Goal: Task Accomplishment & Management: Complete application form

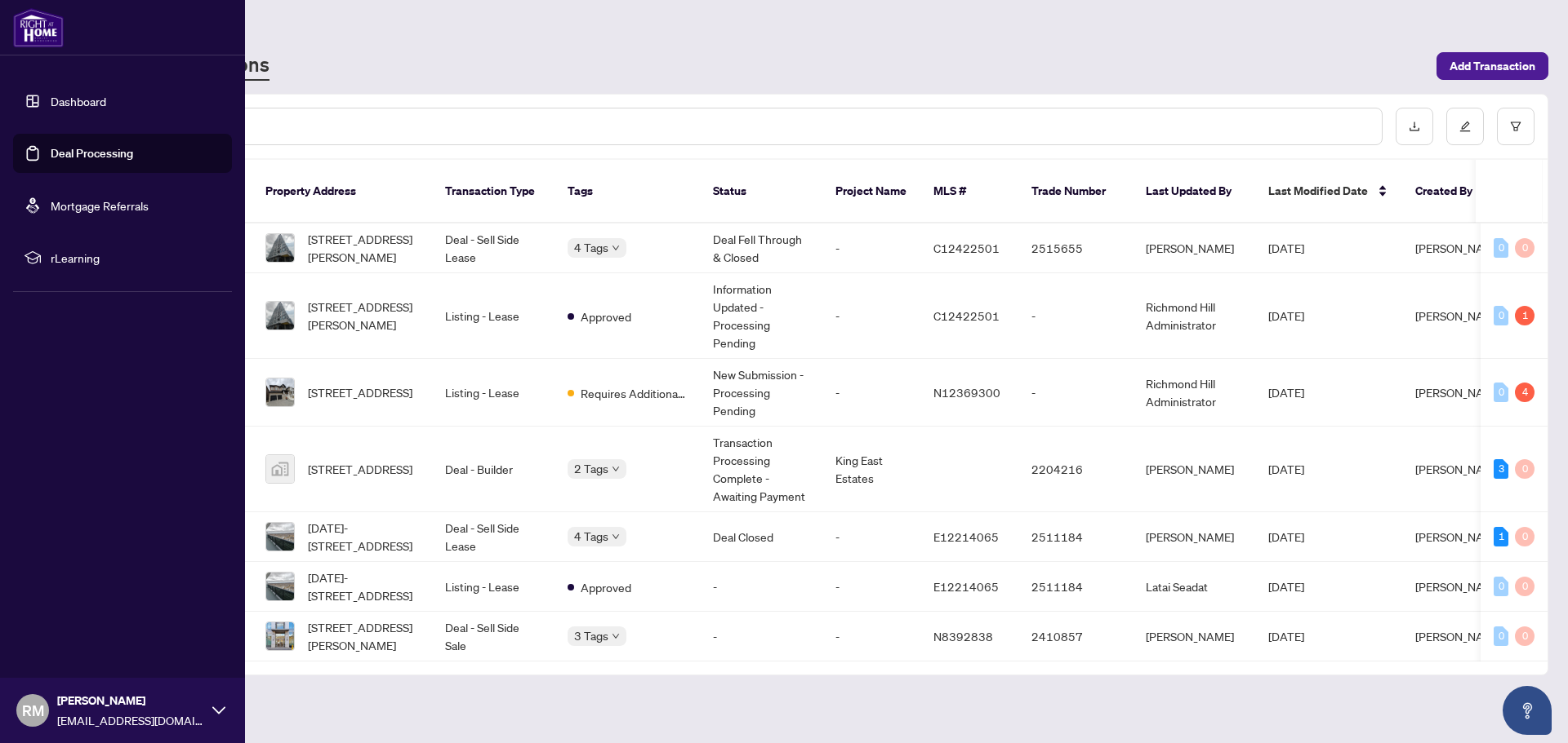
click at [50, 106] on link "Dashboard" at bounding box center [78, 101] width 55 height 14
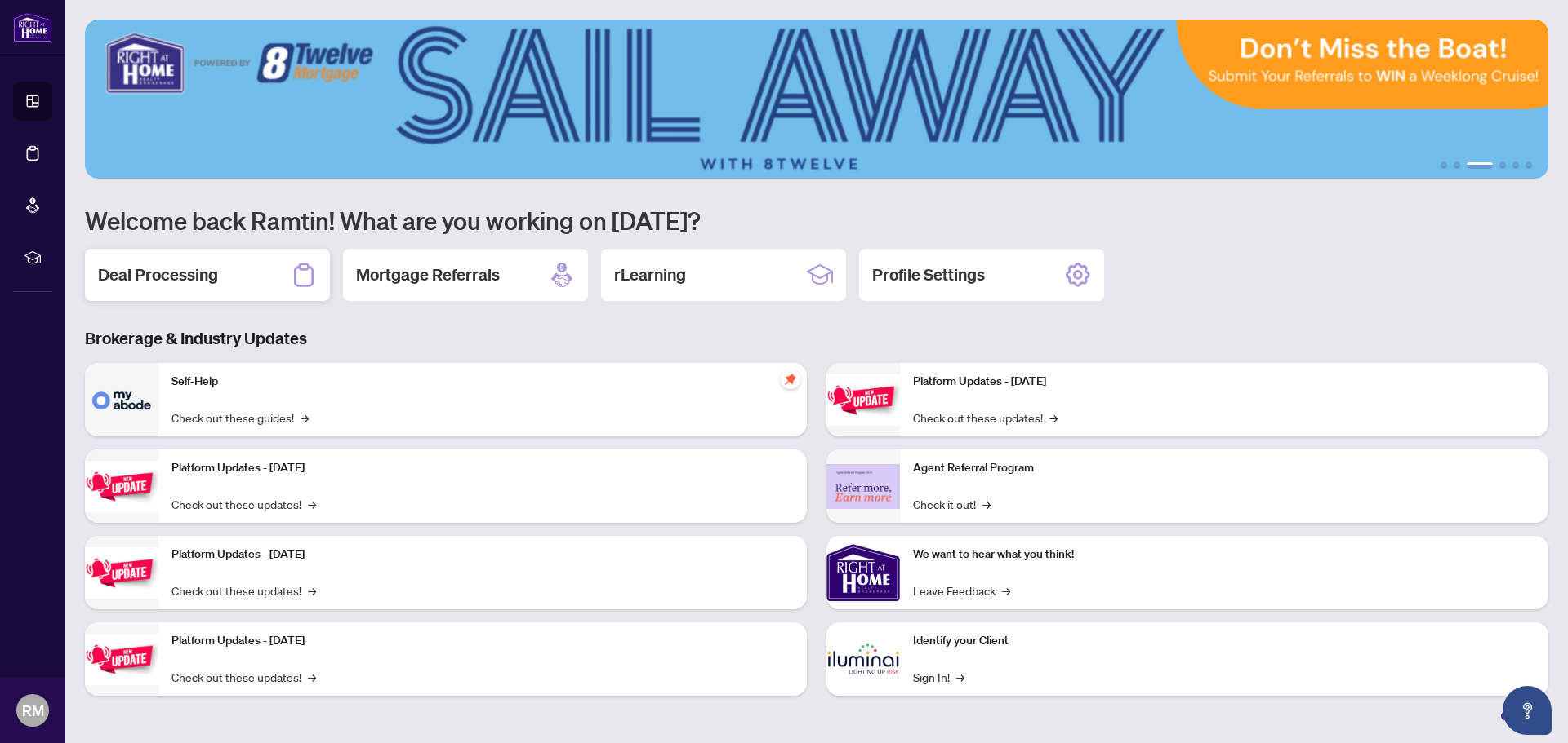
click at [246, 285] on div "Deal Processing" at bounding box center [207, 274] width 245 height 52
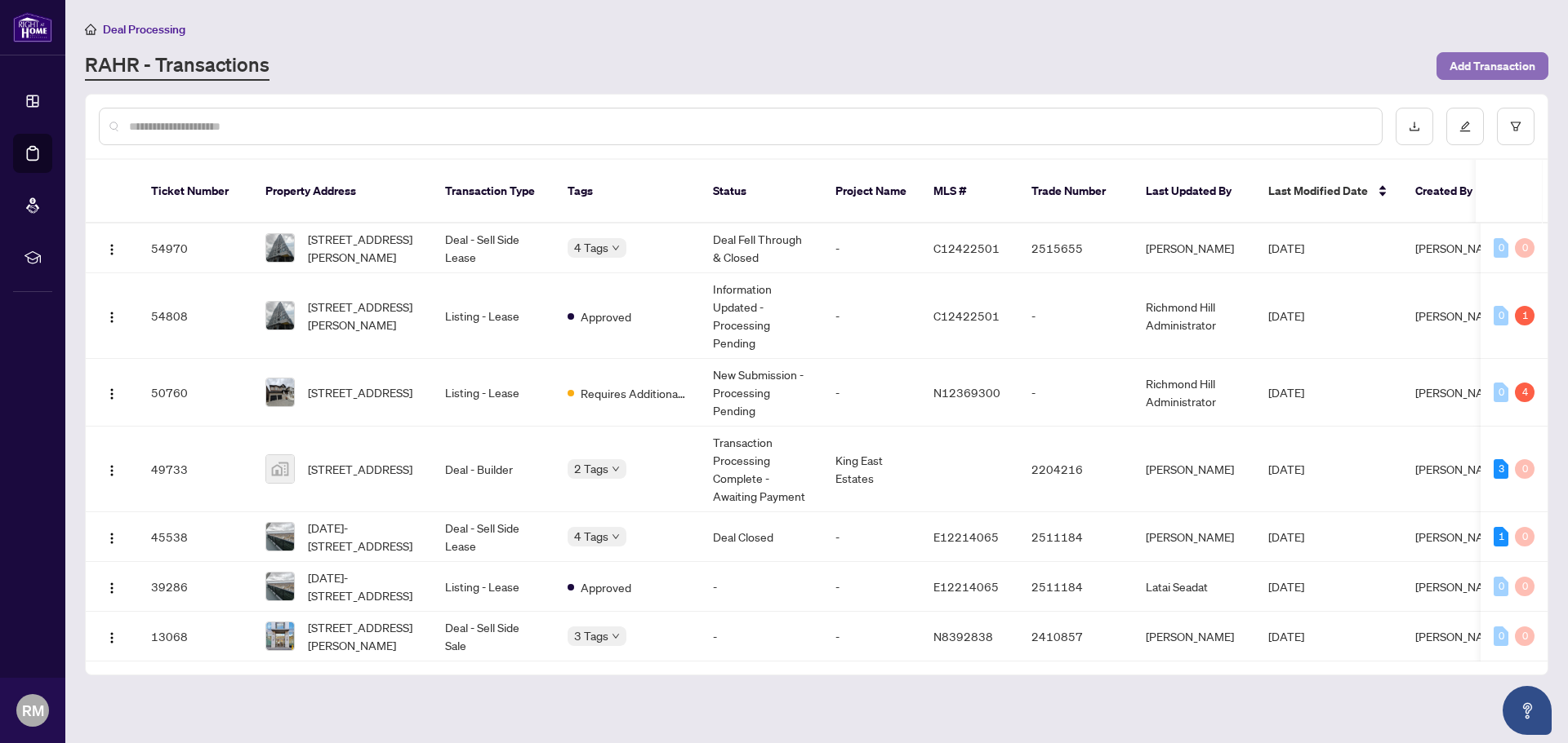
click at [1507, 66] on span "Add Transaction" at bounding box center [1492, 66] width 86 height 26
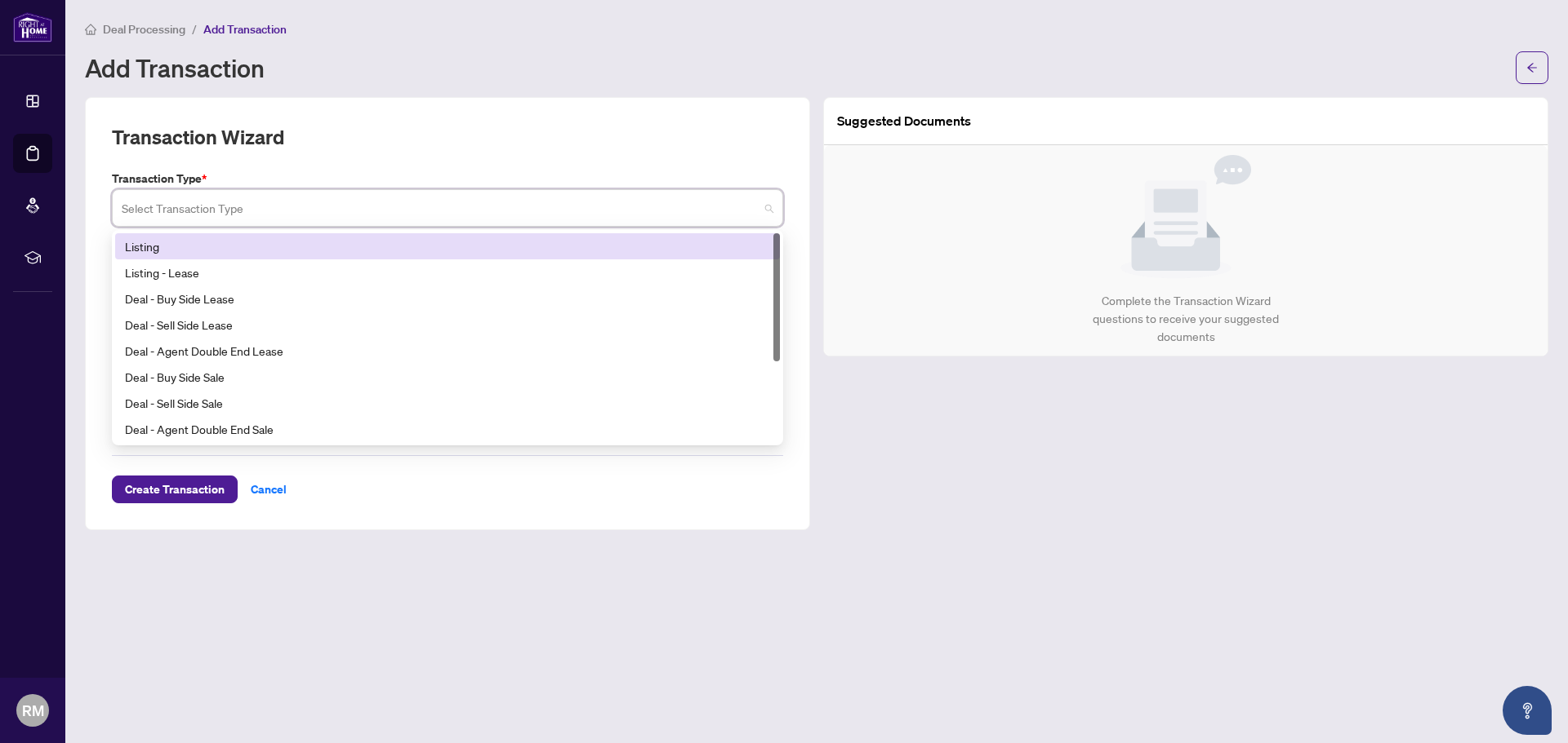
click at [601, 216] on input "search" at bounding box center [440, 210] width 637 height 36
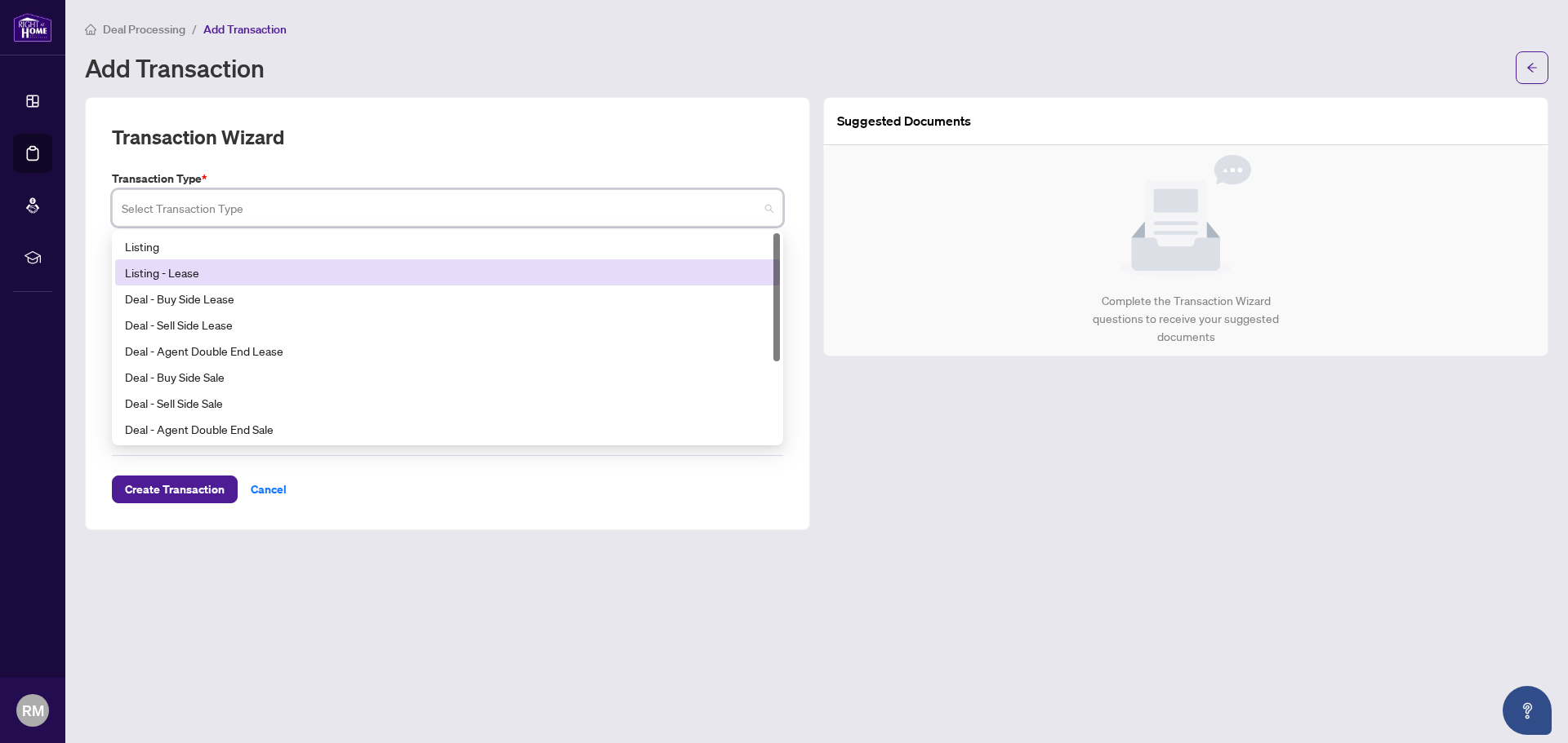
click at [605, 276] on div "Listing - Lease" at bounding box center [448, 272] width 645 height 18
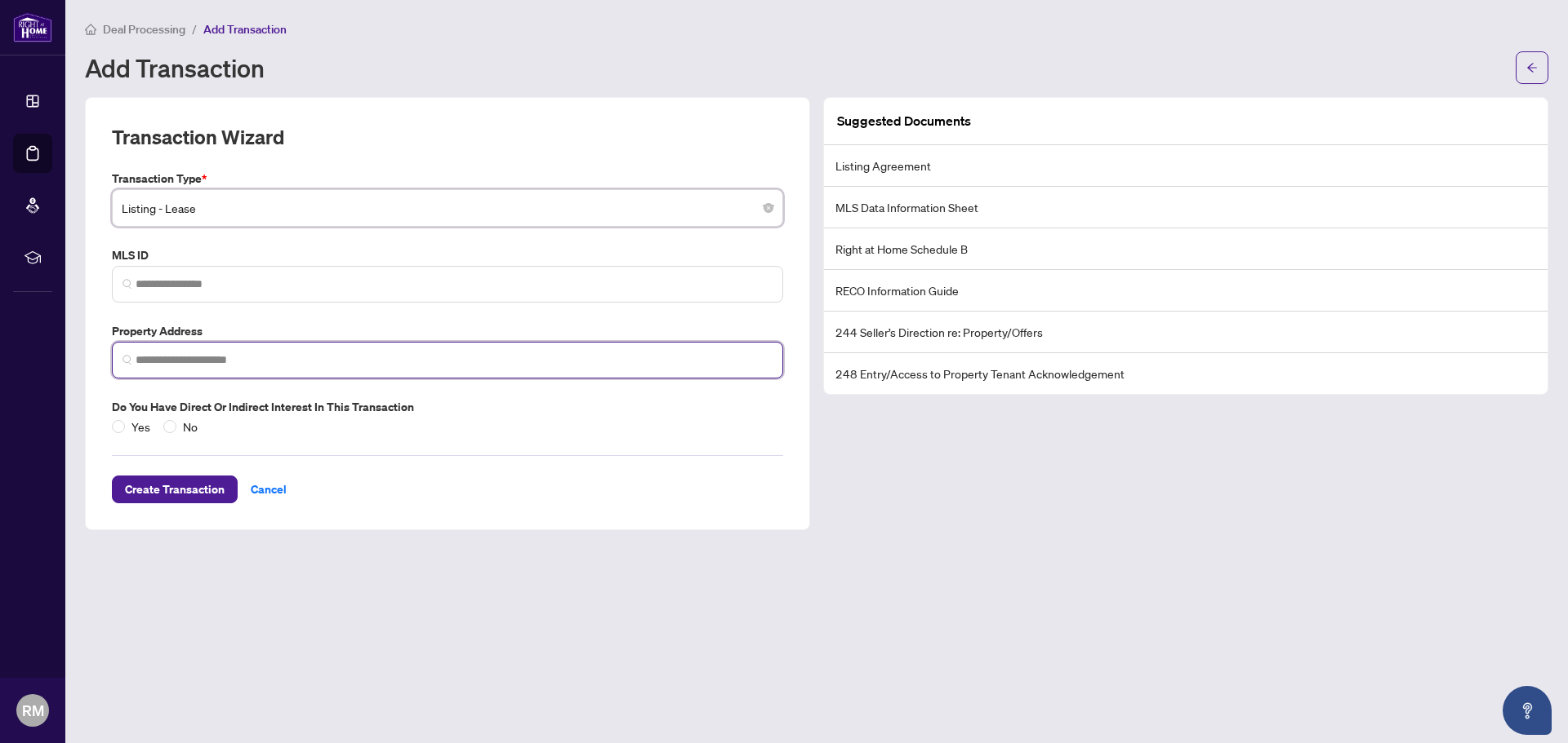
click at [612, 354] on input "search" at bounding box center [454, 360] width 637 height 17
type input "**********"
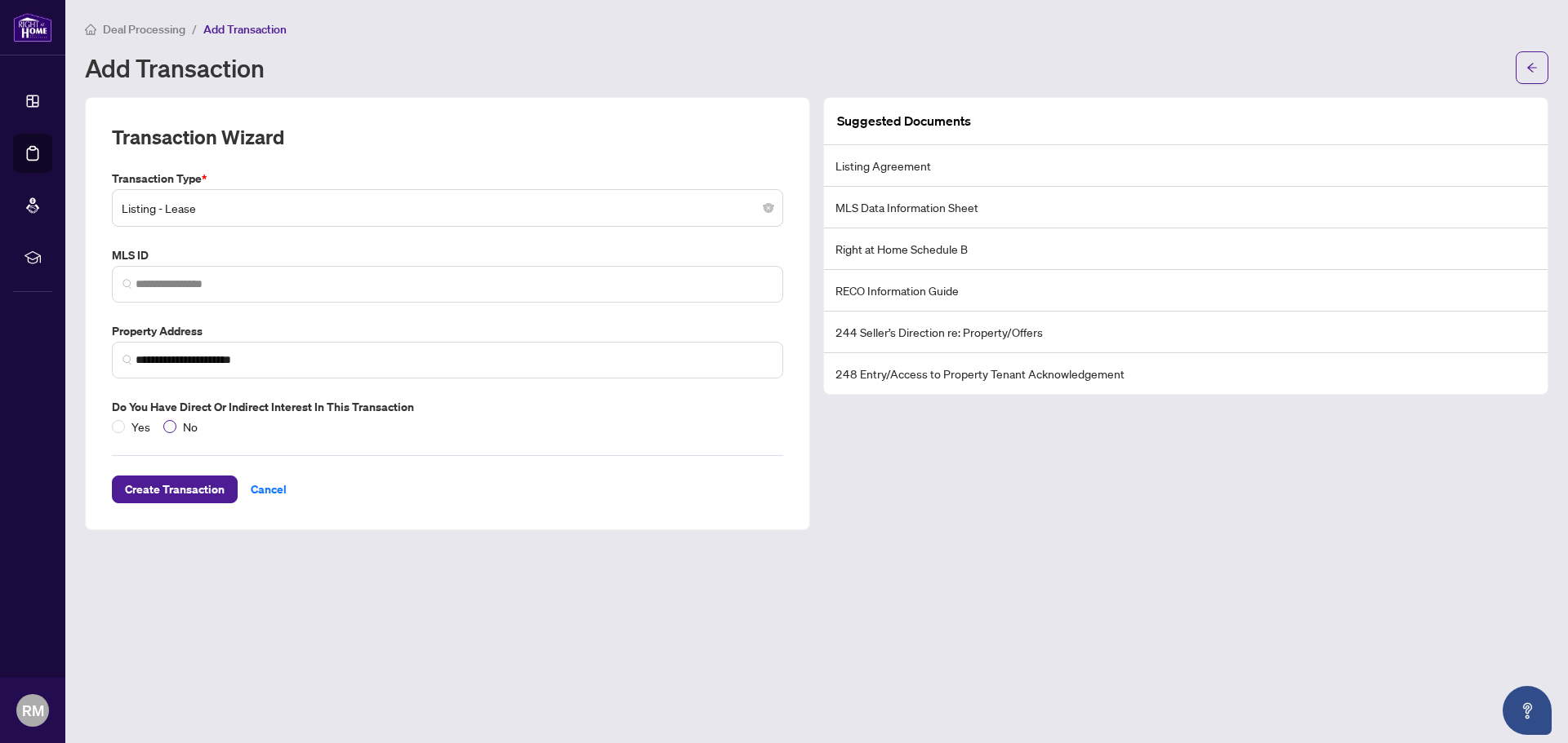
click at [178, 428] on span "No" at bounding box center [190, 426] width 28 height 18
click at [219, 486] on span "Create Transaction" at bounding box center [175, 489] width 100 height 26
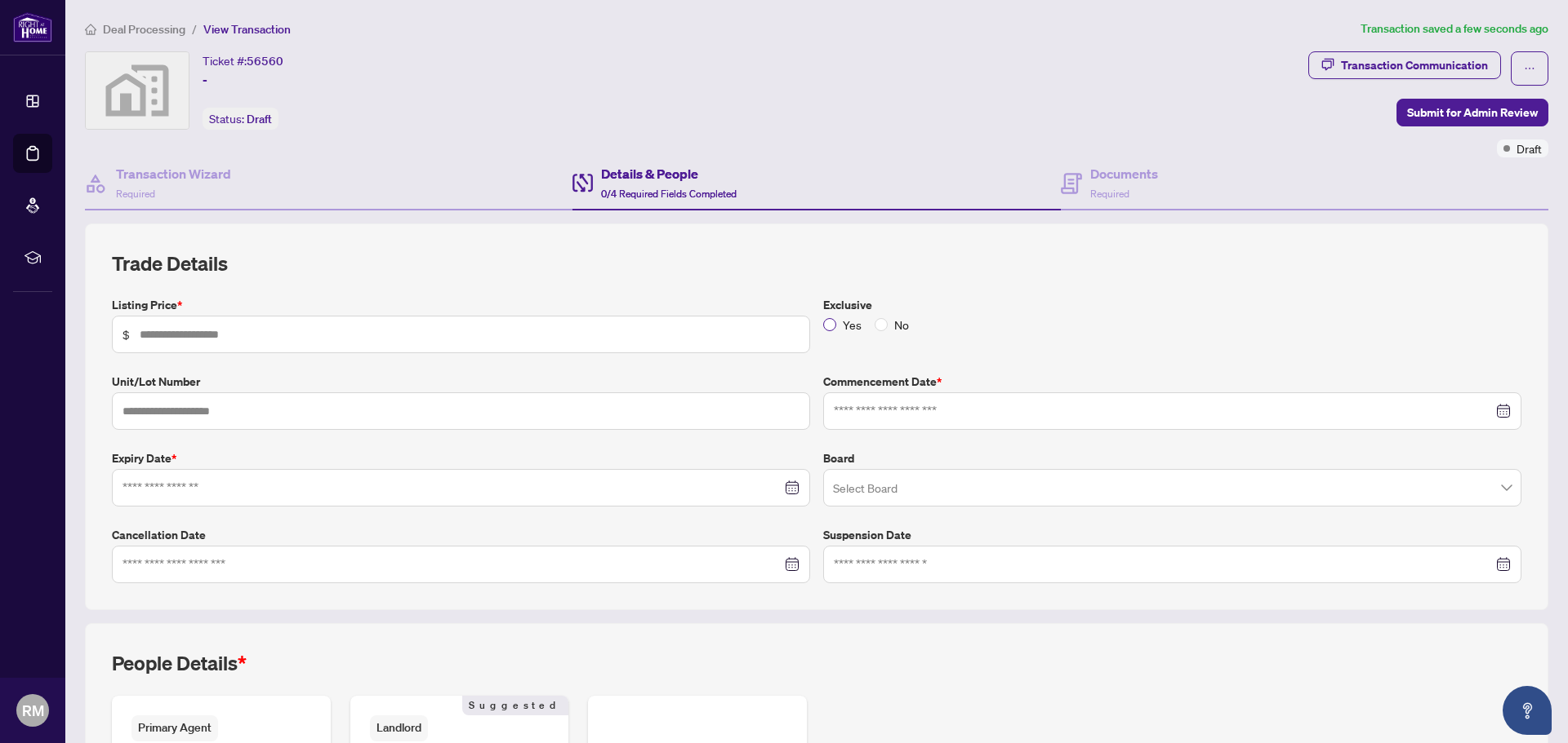
click at [836, 329] on span "Yes" at bounding box center [852, 325] width 32 height 18
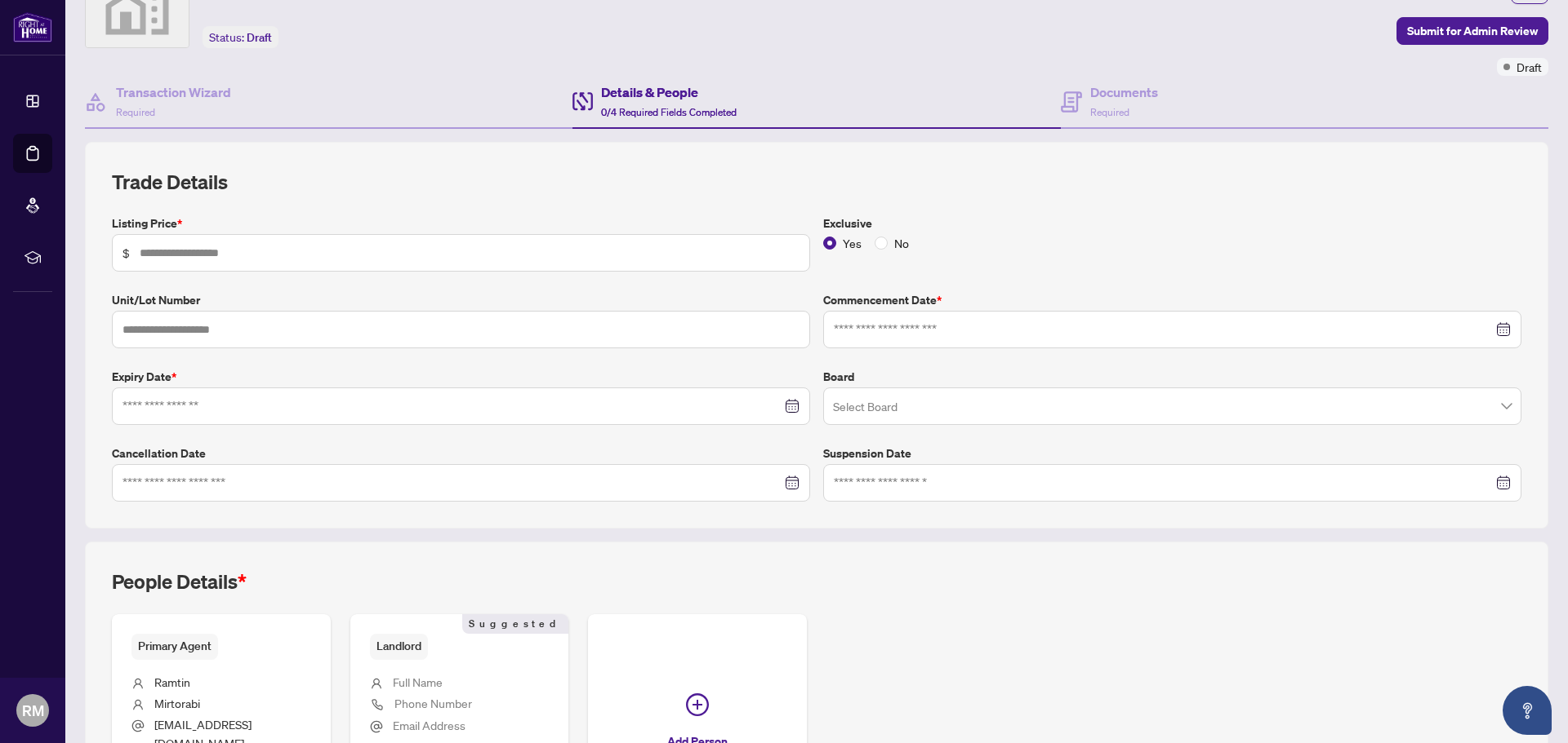
scroll to position [136, 0]
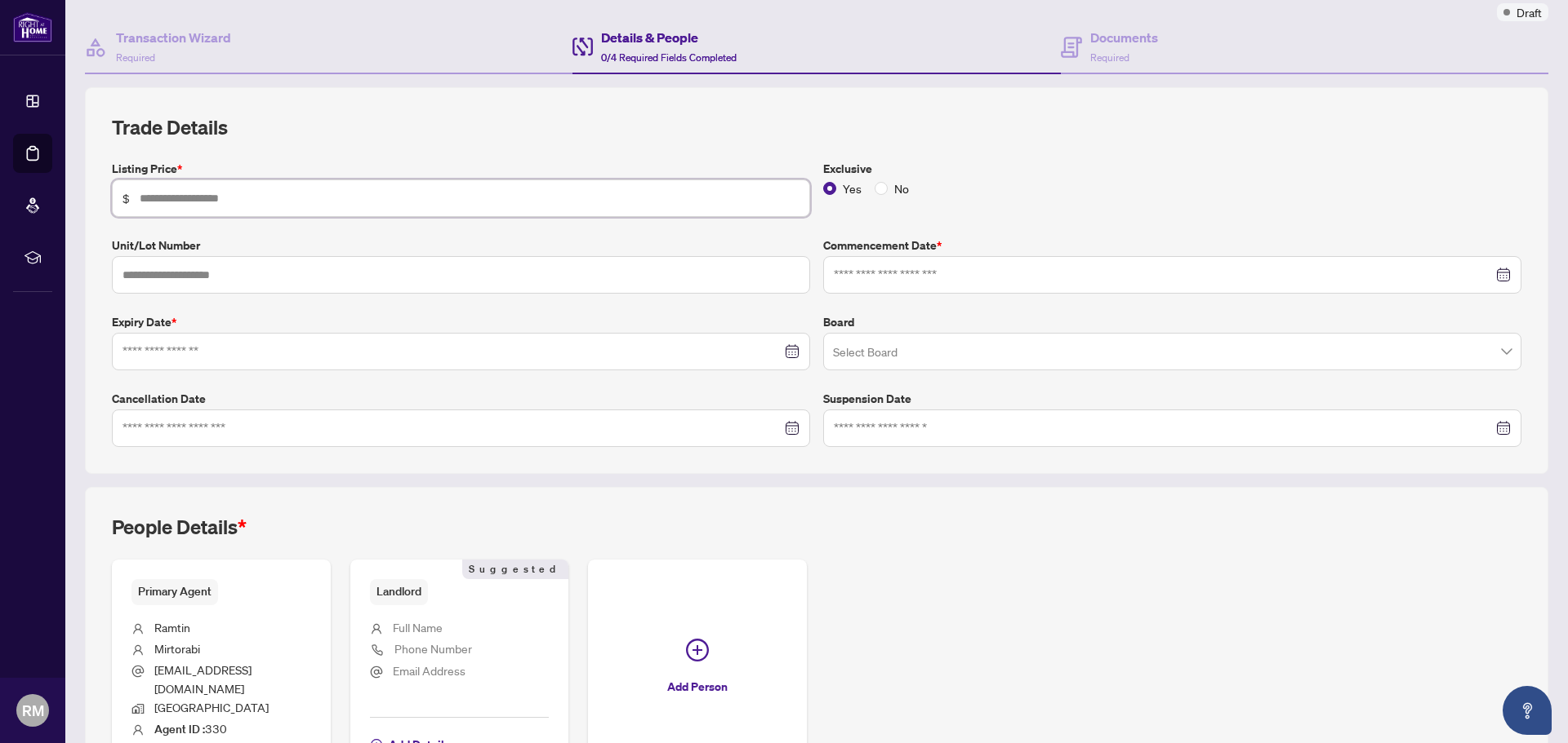
click at [414, 199] on input "text" at bounding box center [470, 198] width 660 height 18
type input "*****"
click at [294, 274] on input "text" at bounding box center [460, 275] width 698 height 37
type input "****"
click at [912, 274] on input at bounding box center [1163, 274] width 659 height 18
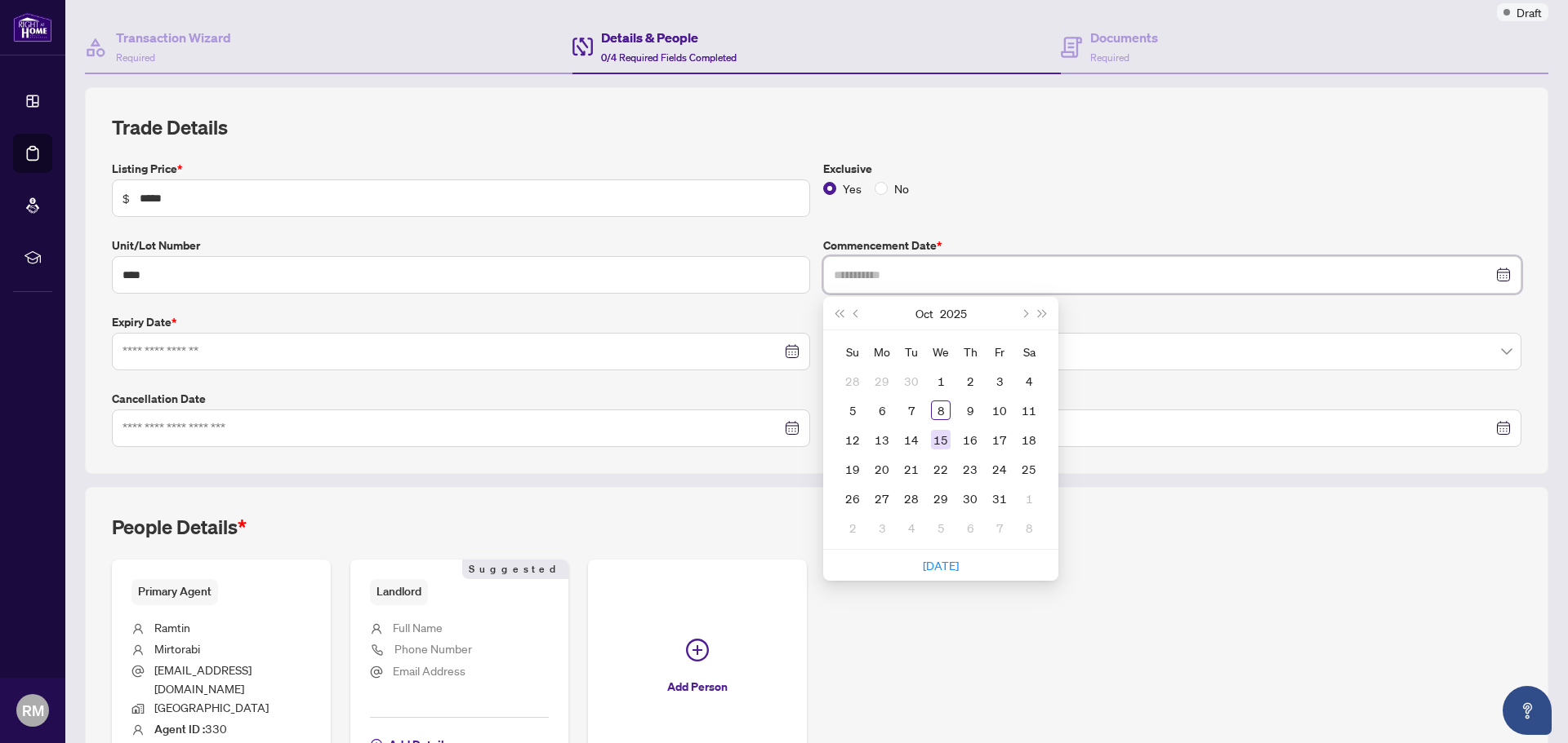
type input "**********"
click at [939, 439] on div "15" at bounding box center [940, 440] width 20 height 20
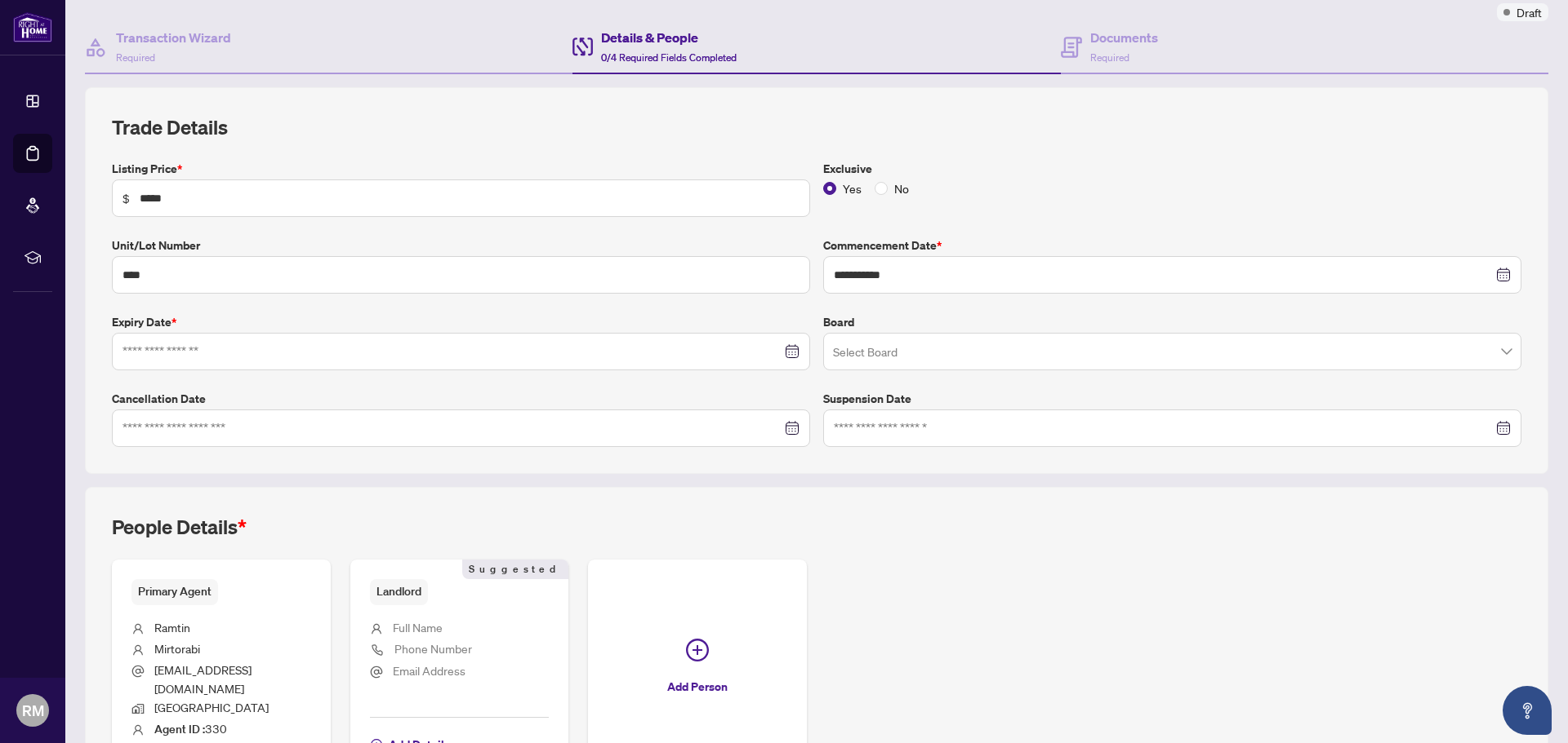
click at [530, 333] on div at bounding box center [460, 352] width 698 height 37
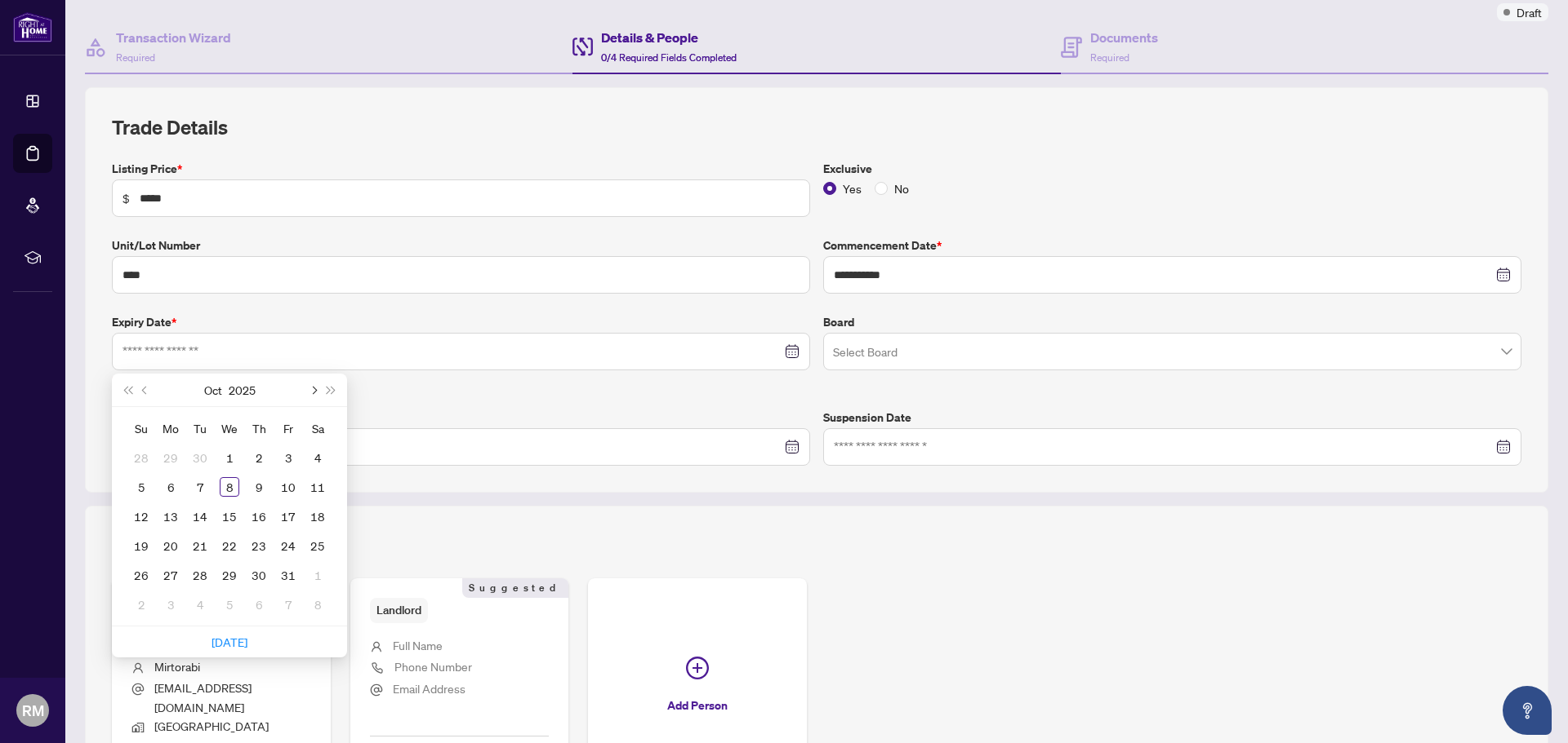
click at [310, 397] on button "Next month (PageDown)" at bounding box center [312, 390] width 18 height 32
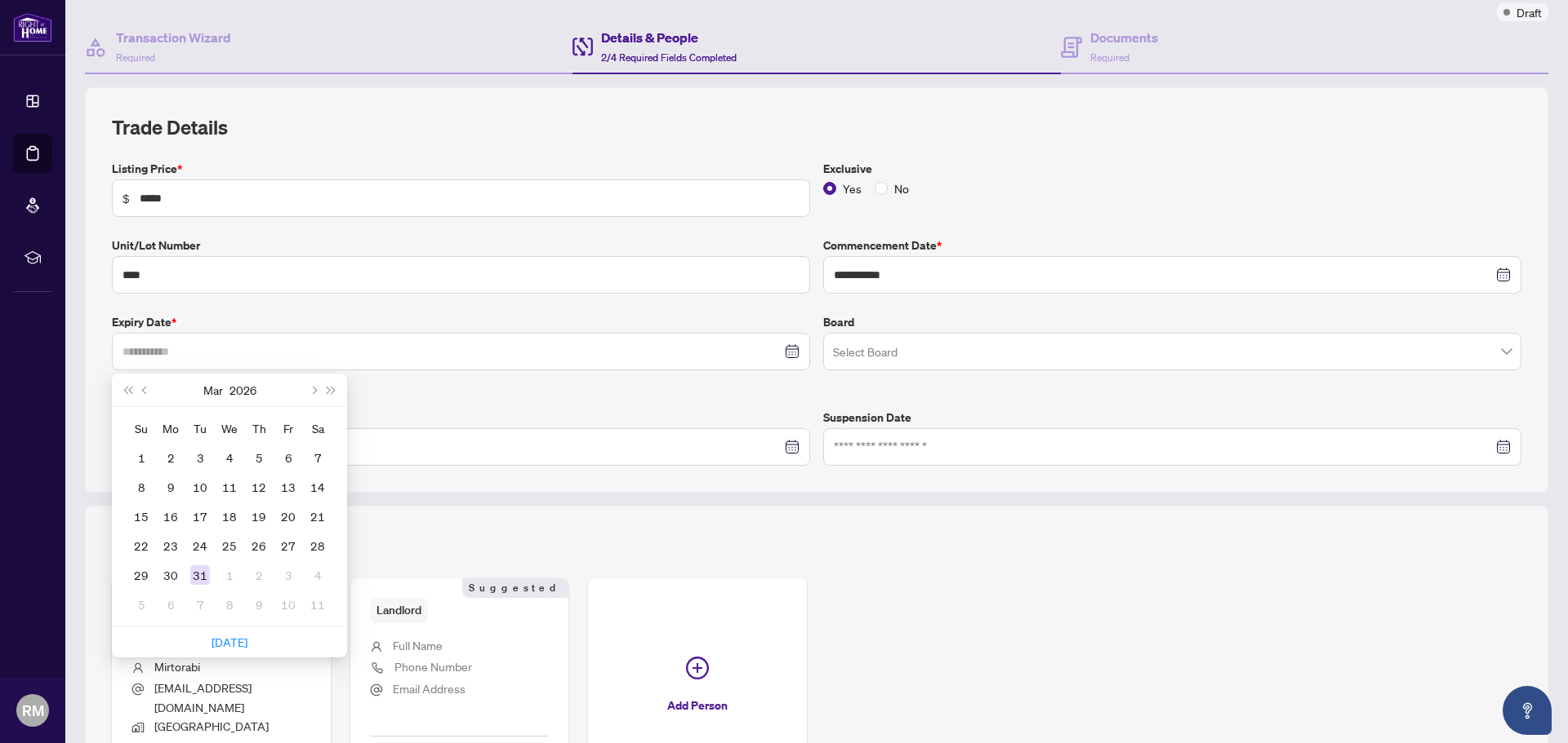
type input "**********"
click at [206, 584] on div "31" at bounding box center [200, 575] width 20 height 20
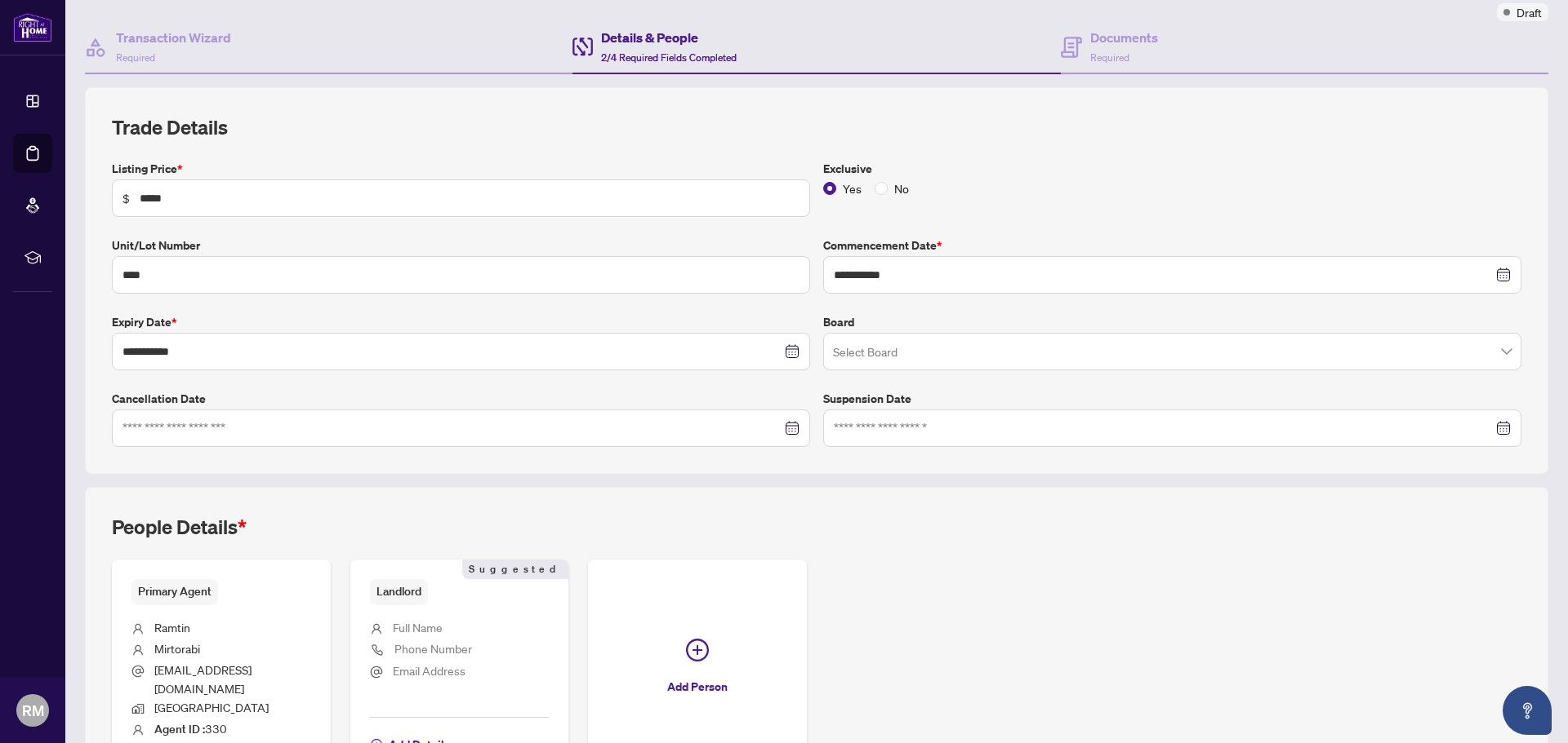
click at [929, 355] on input "search" at bounding box center [1165, 354] width 664 height 36
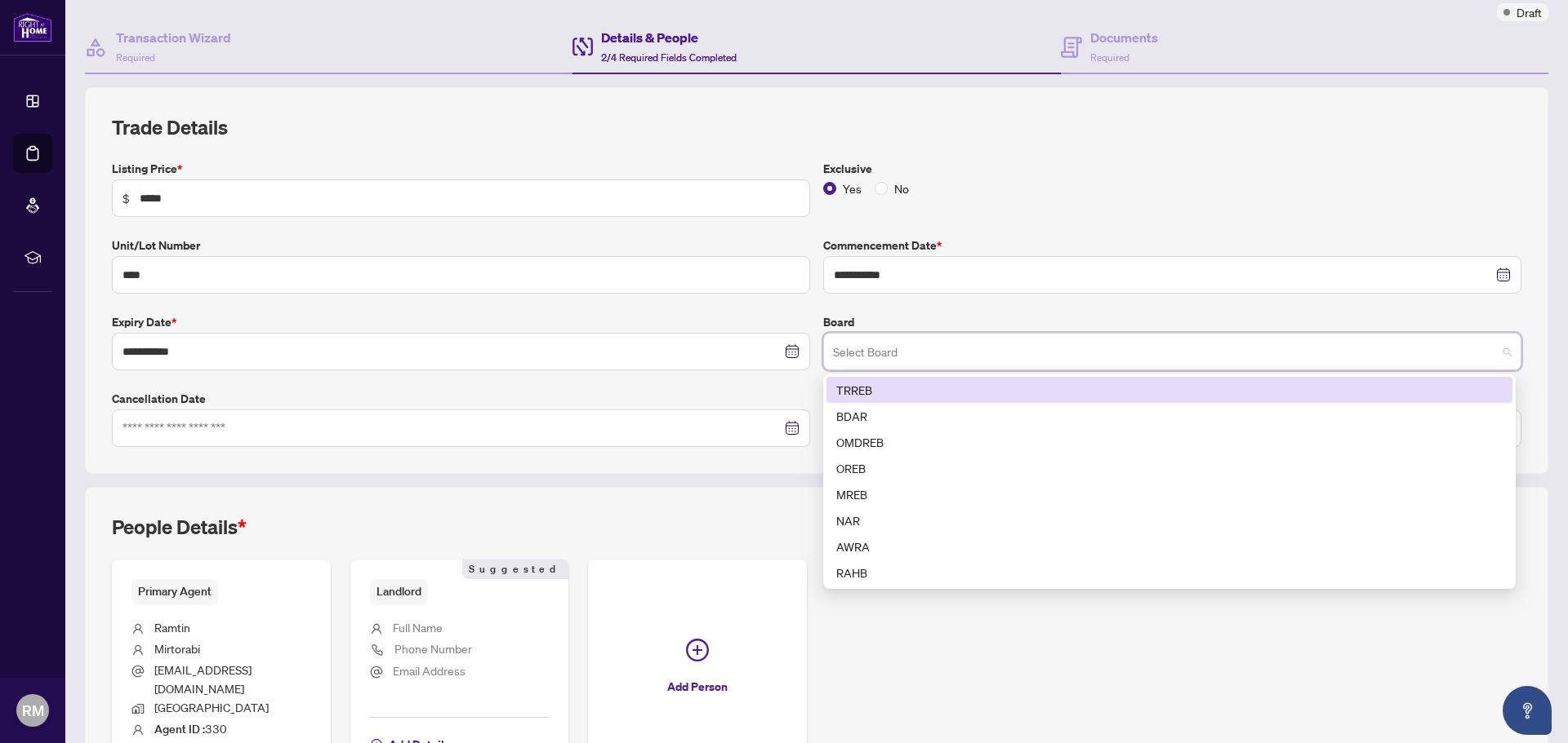
click at [931, 395] on div "TRREB" at bounding box center [1169, 389] width 666 height 18
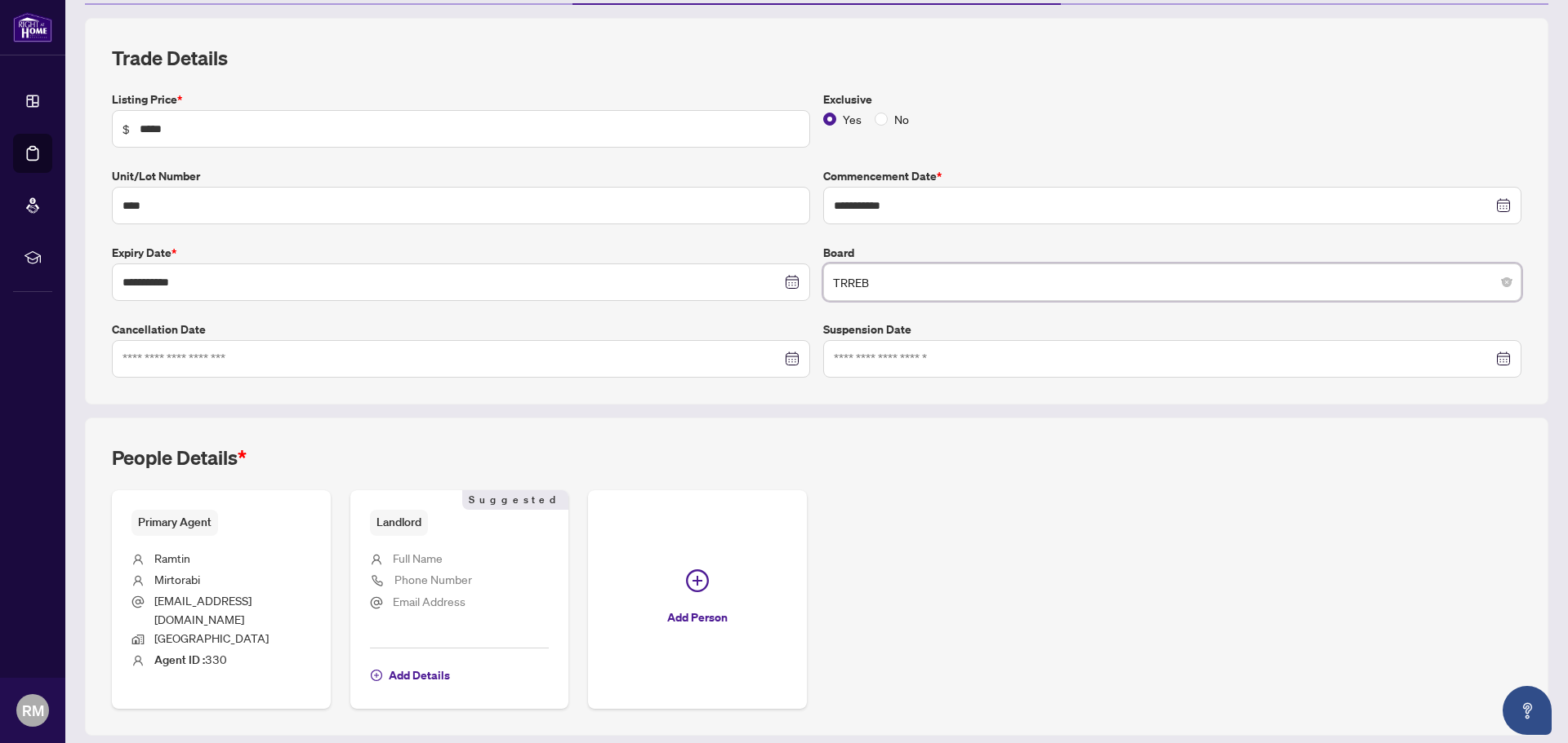
scroll to position [241, 0]
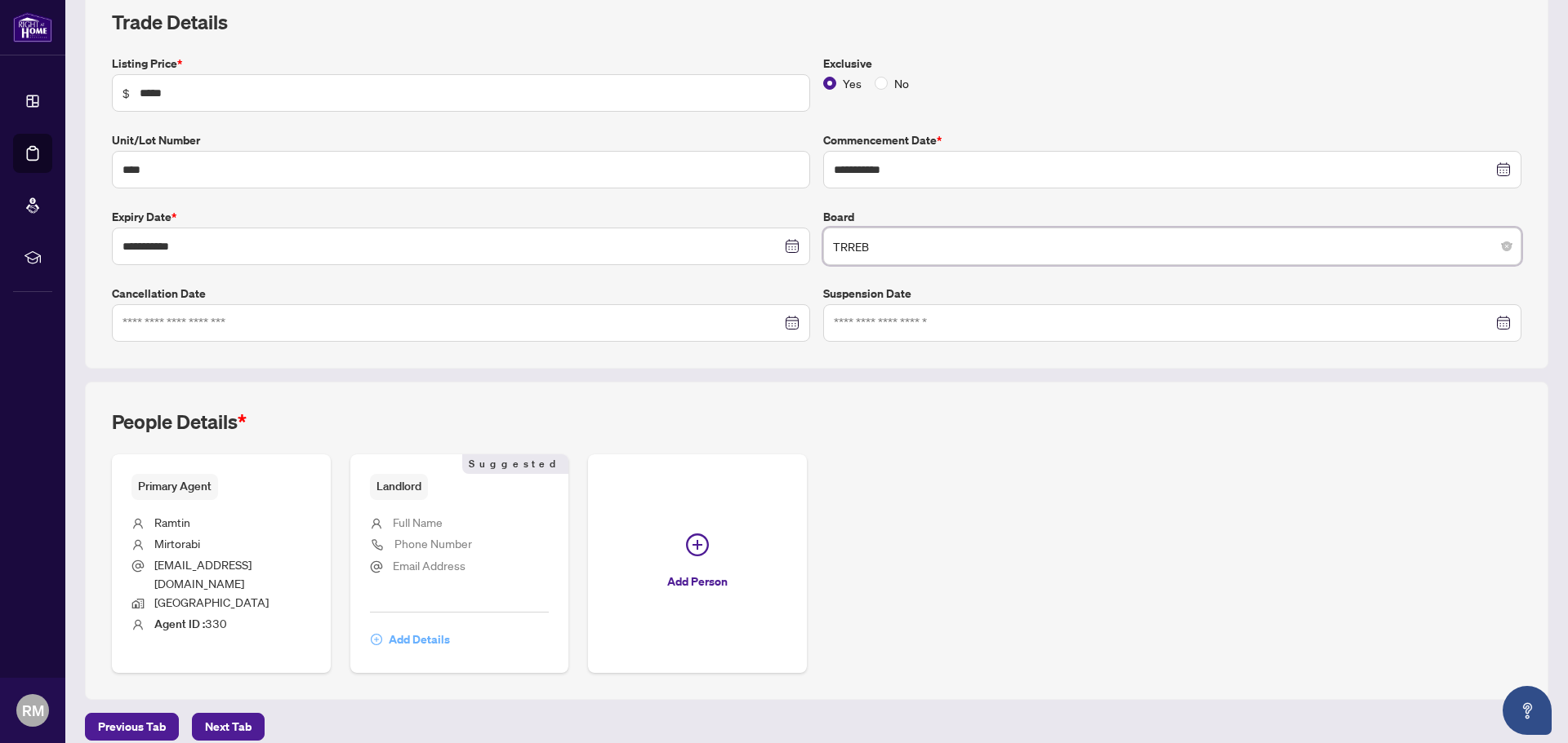
click at [423, 628] on span "Add Details" at bounding box center [419, 639] width 61 height 26
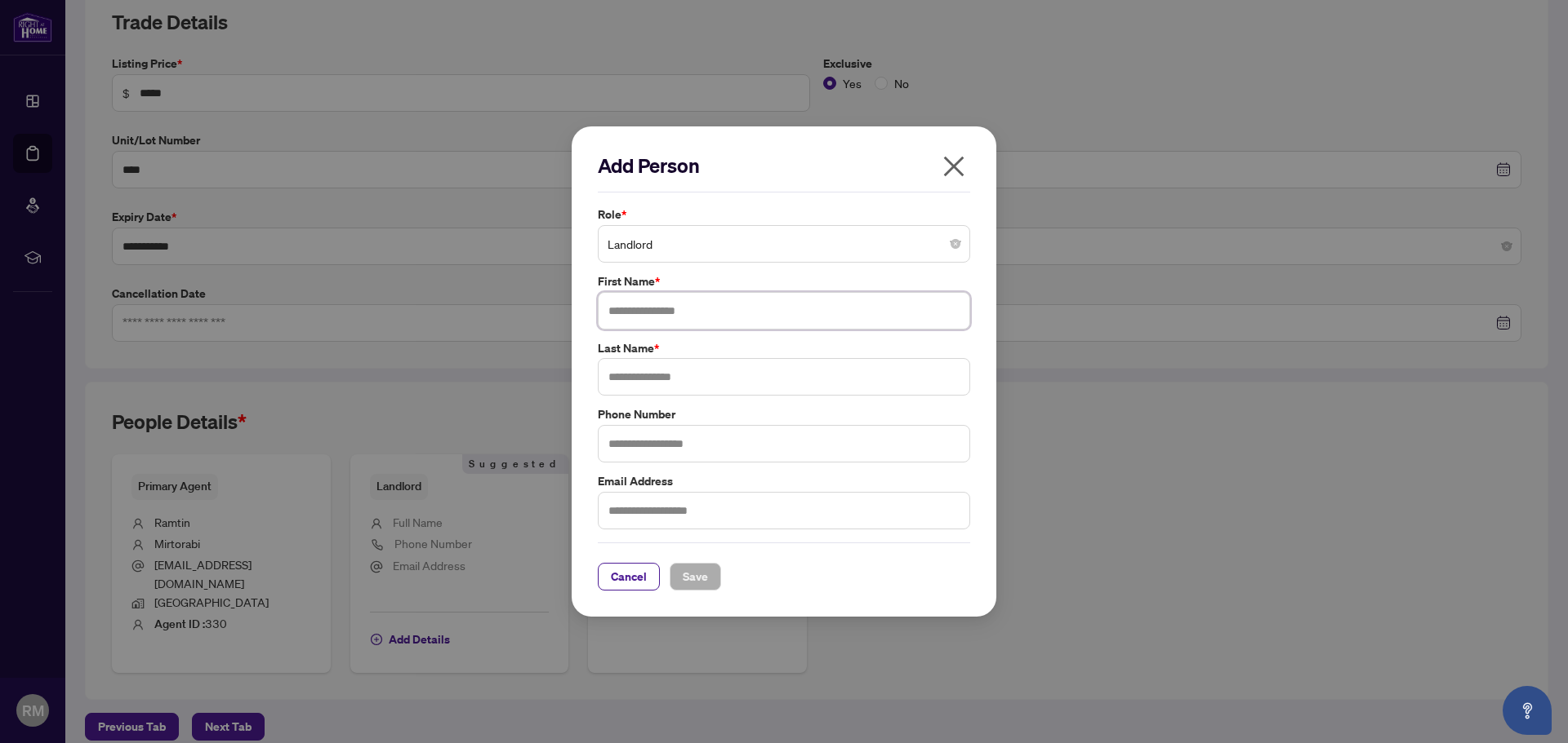
click at [731, 312] on input "text" at bounding box center [784, 311] width 373 height 37
type input "********"
click at [739, 384] on input "text" at bounding box center [784, 377] width 373 height 37
type input "**********"
click at [743, 517] on input "text" at bounding box center [784, 510] width 373 height 37
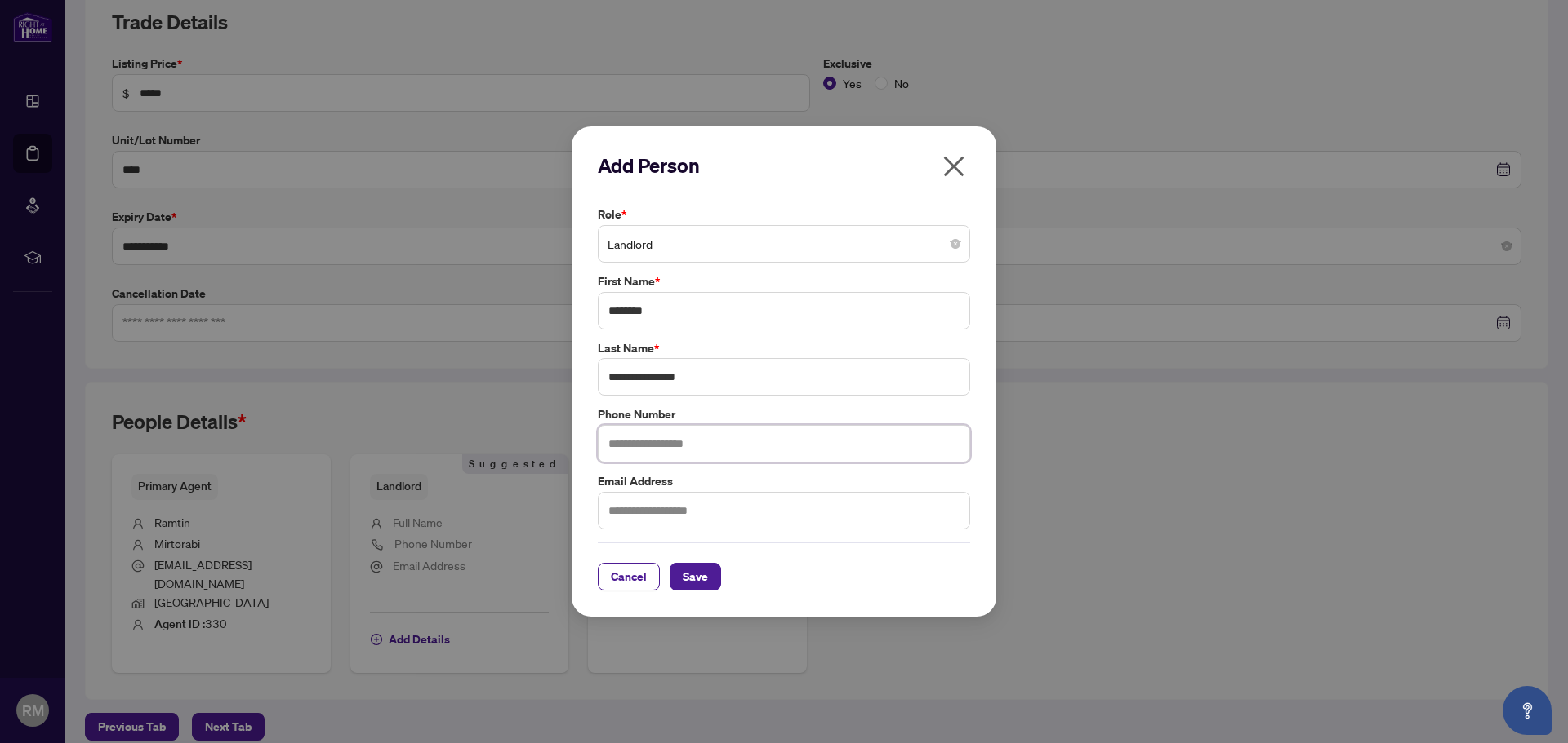
click at [755, 441] on input "text" at bounding box center [784, 444] width 373 height 37
type input "**********"
click at [816, 507] on input "text" at bounding box center [784, 510] width 373 height 37
type input "**********"
click at [697, 584] on span "Save" at bounding box center [696, 577] width 26 height 26
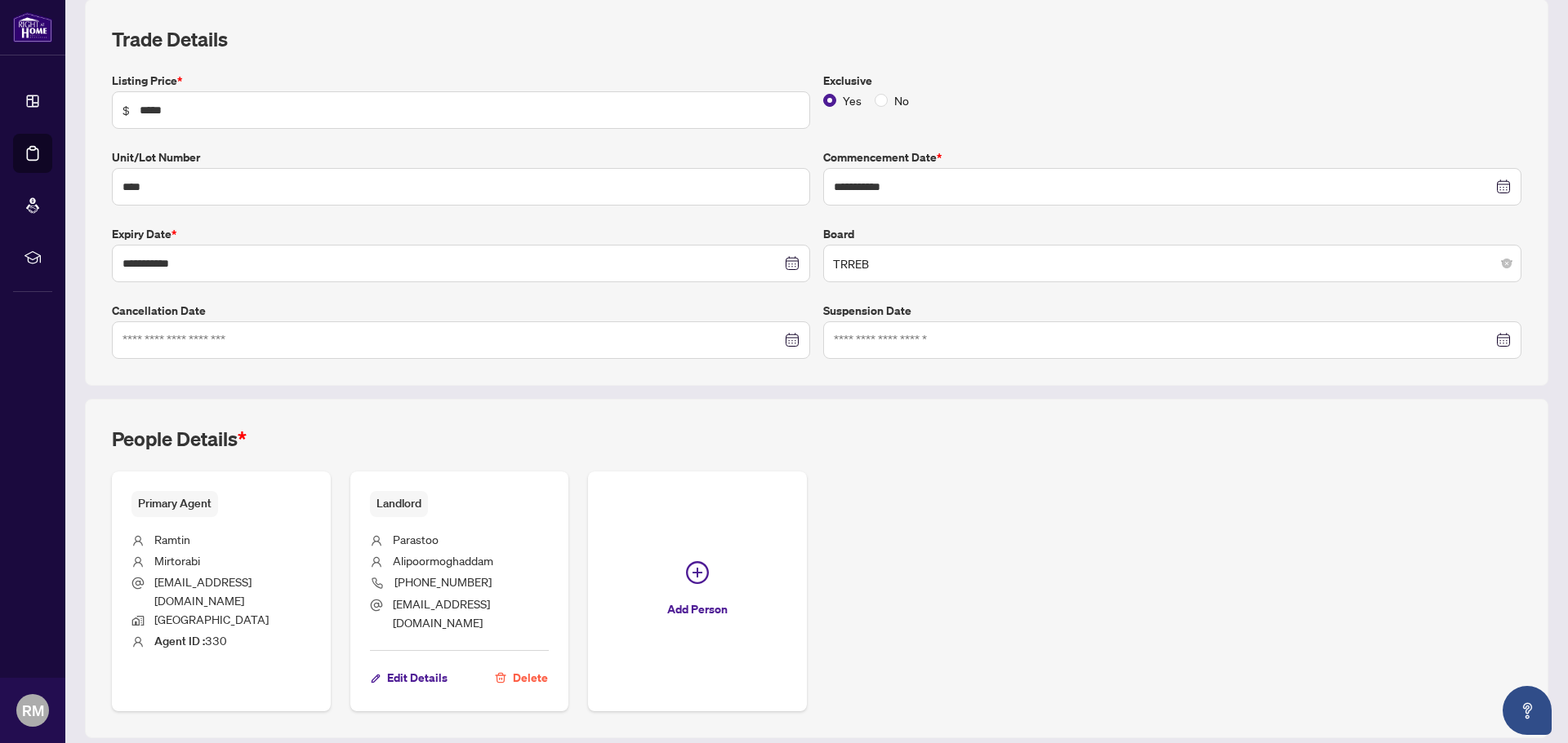
scroll to position [262, 0]
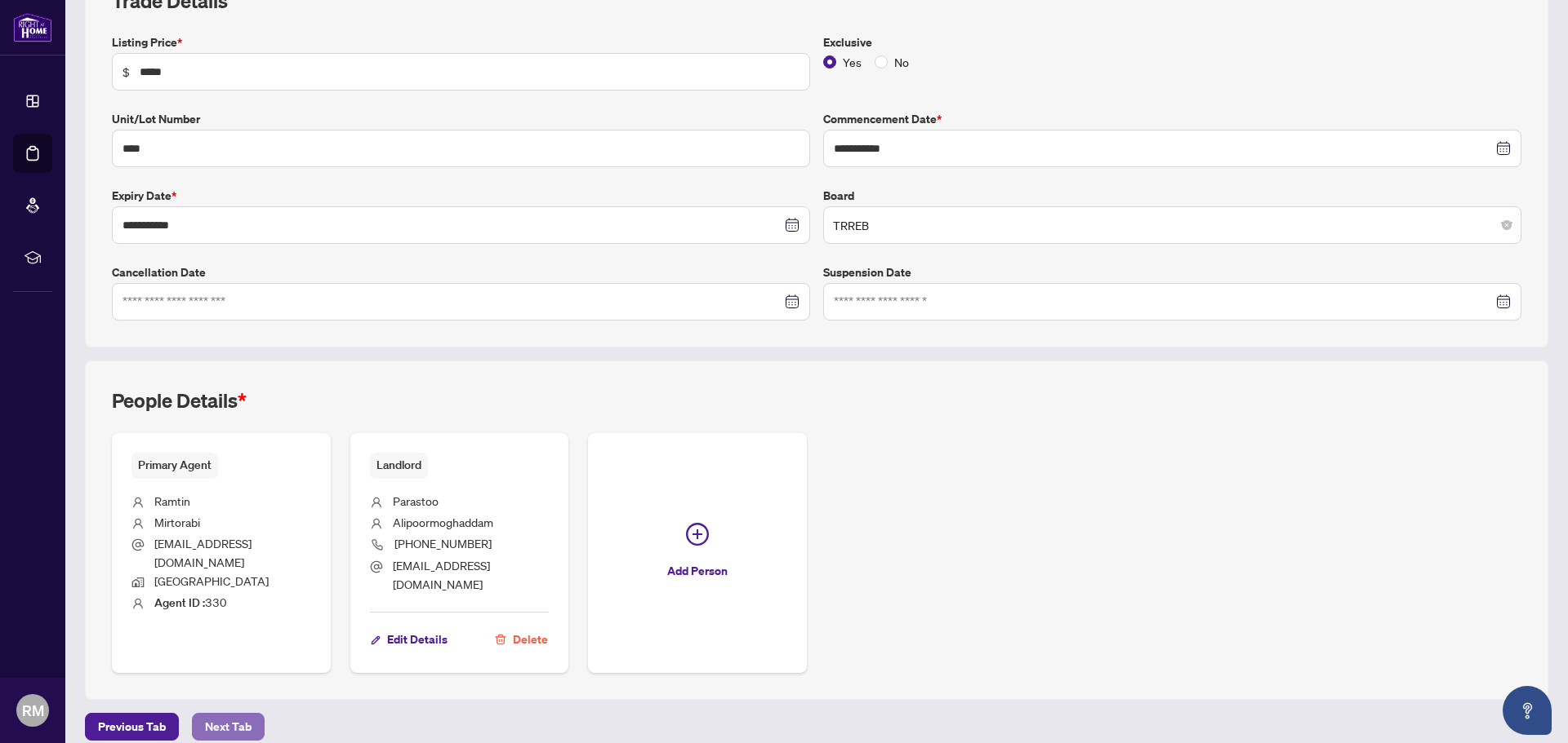
click at [245, 714] on span "Next Tab" at bounding box center [228, 727] width 47 height 26
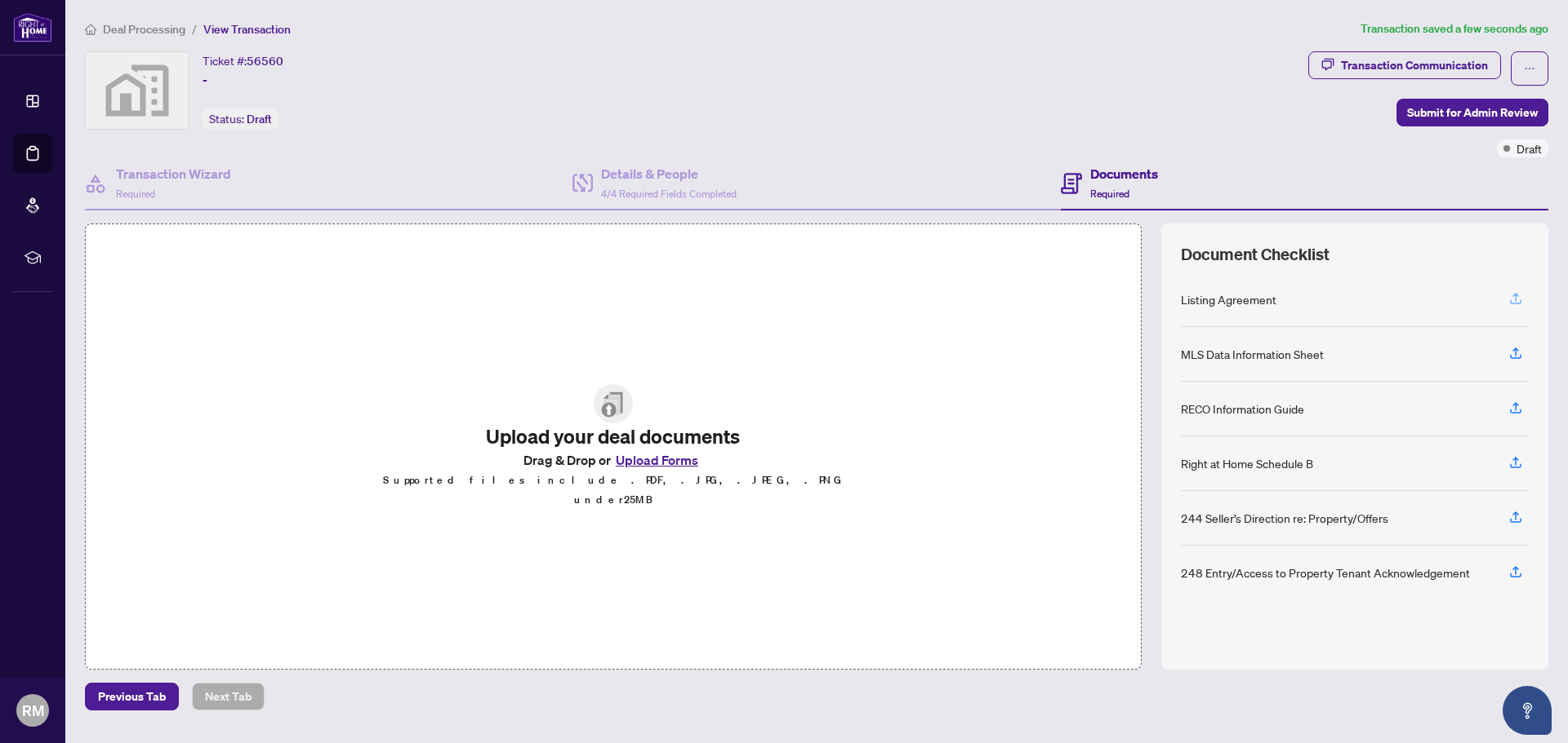
click at [1515, 298] on icon "button" at bounding box center [1515, 297] width 7 height 9
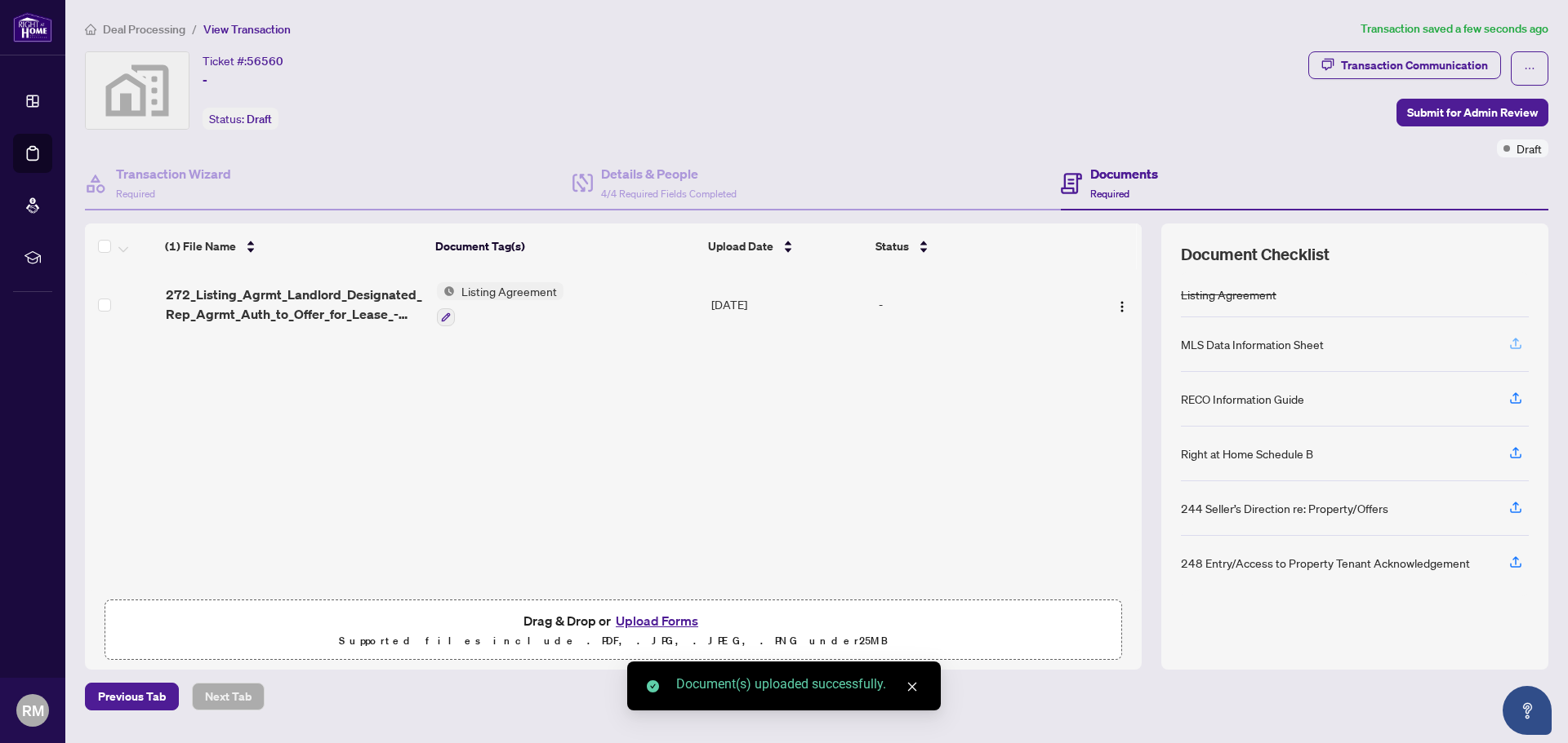
click at [1515, 341] on icon "button" at bounding box center [1515, 342] width 7 height 9
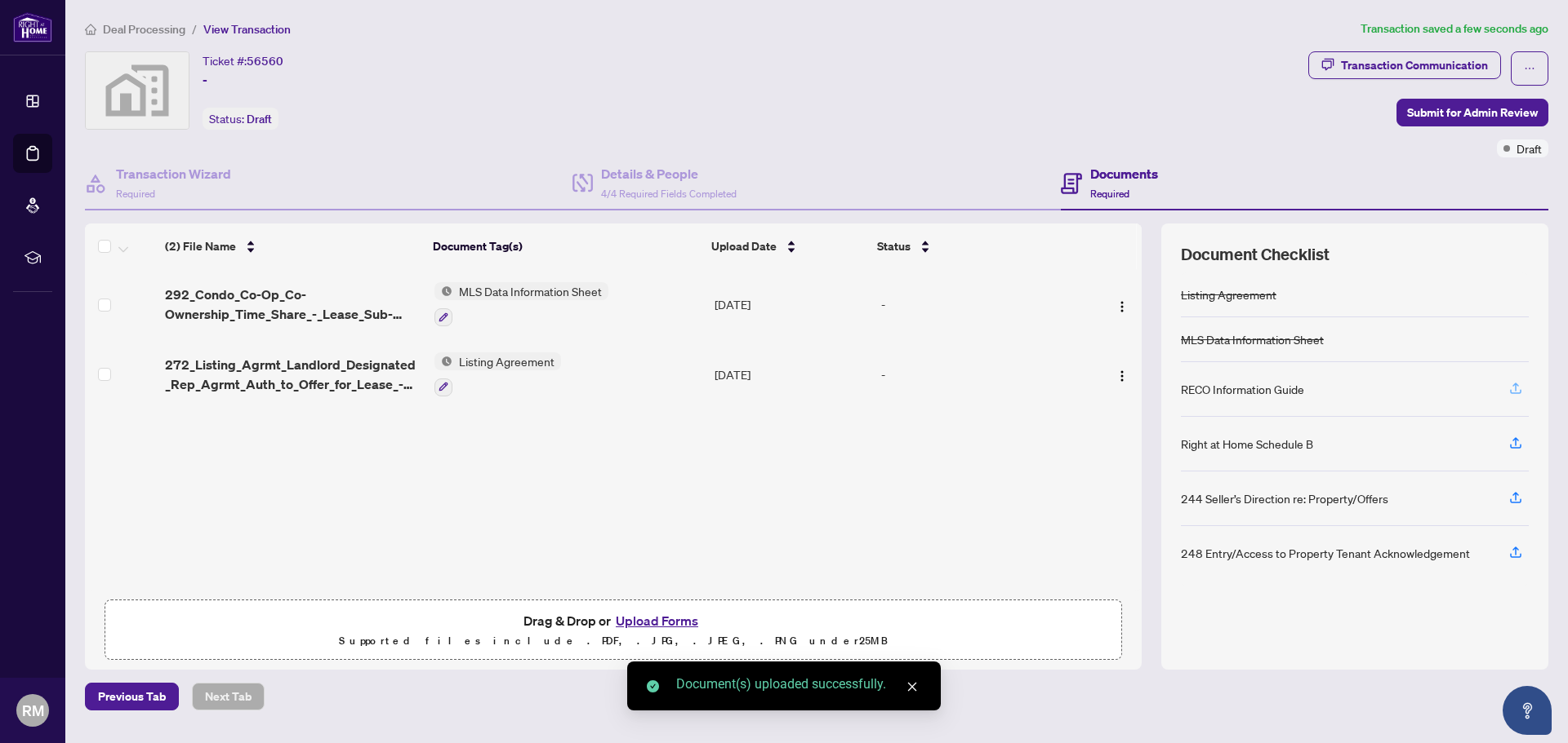
click at [1513, 388] on icon "button" at bounding box center [1515, 388] width 14 height 14
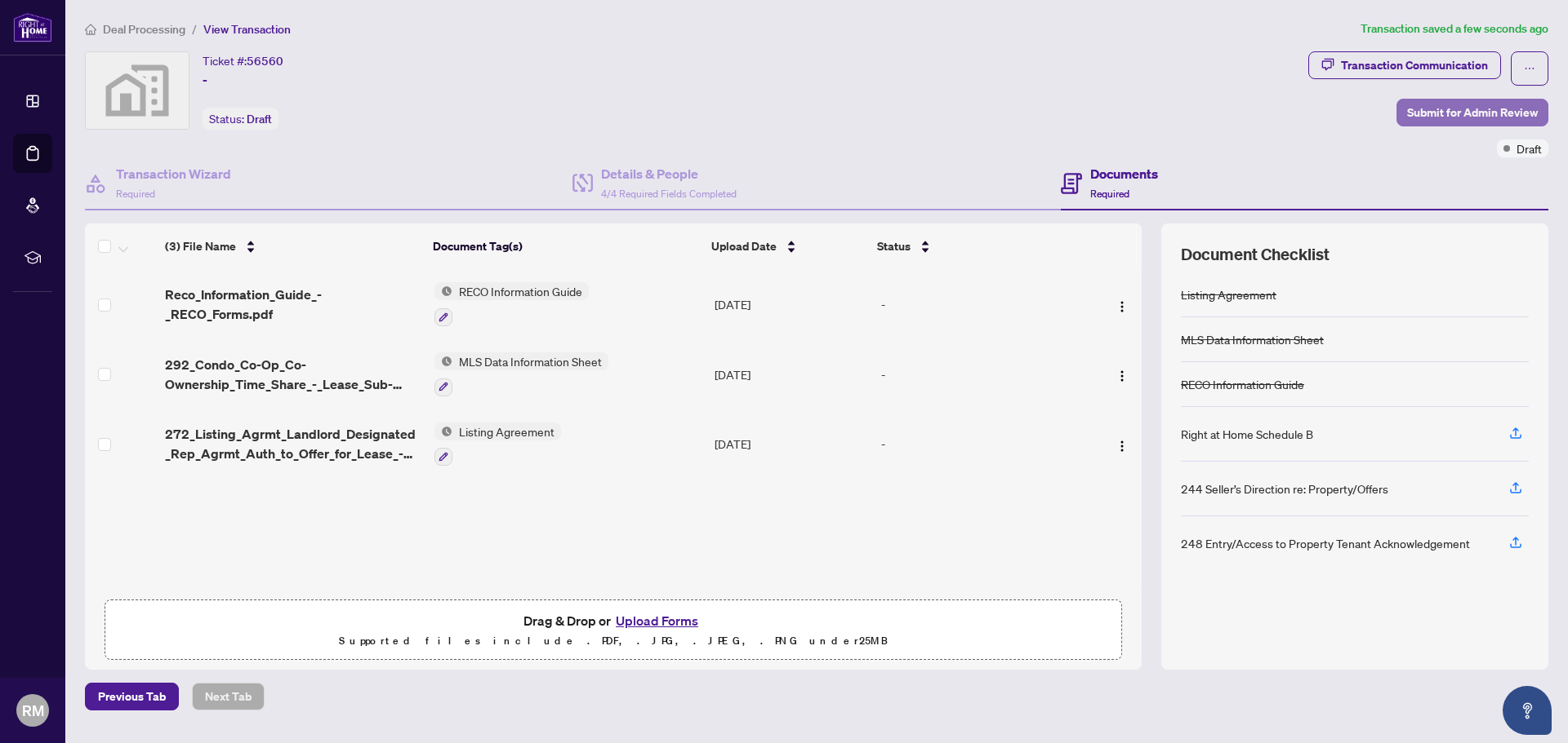
click at [1449, 113] on span "Submit for Admin Review" at bounding box center [1472, 112] width 130 height 26
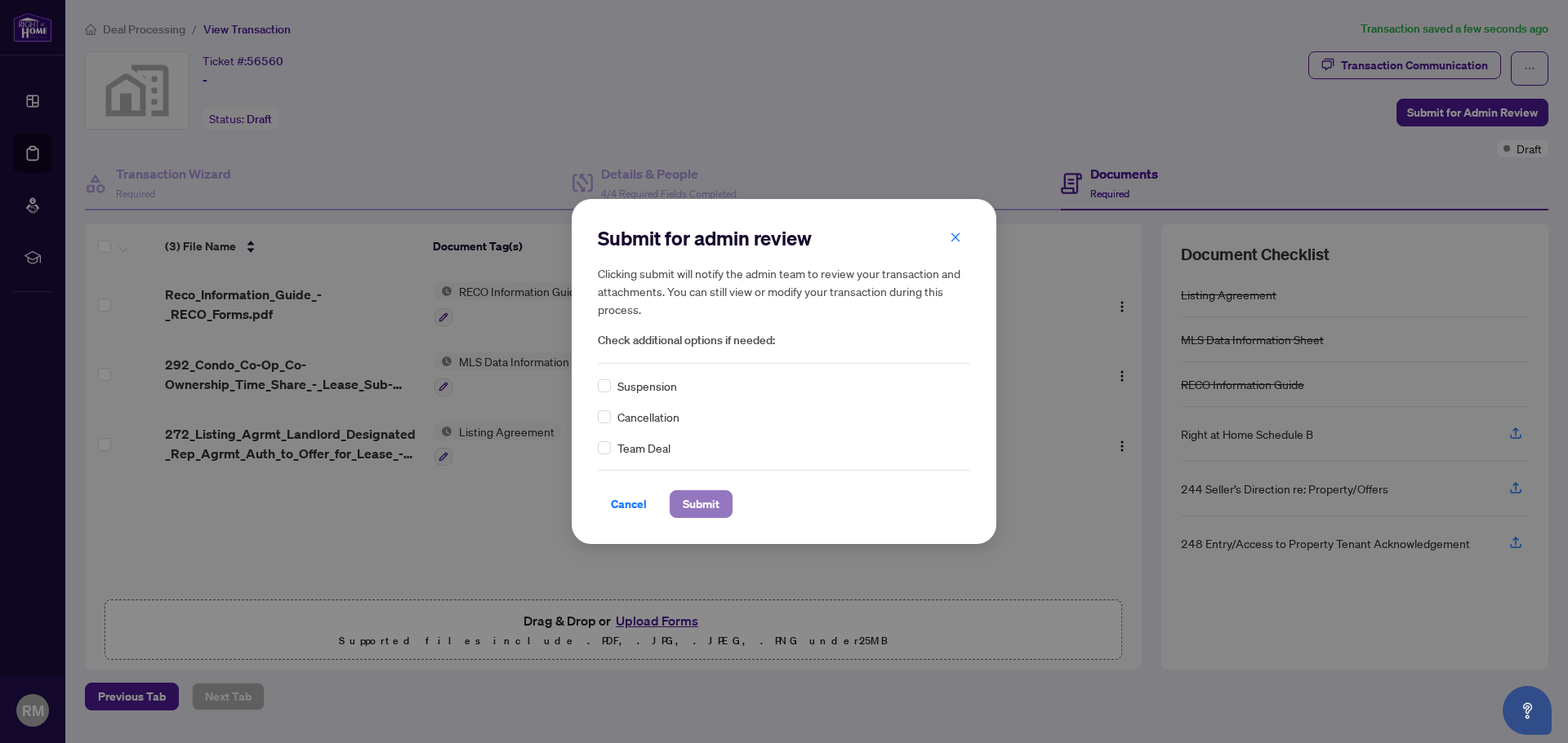
click at [715, 499] on span "Submit" at bounding box center [701, 504] width 37 height 26
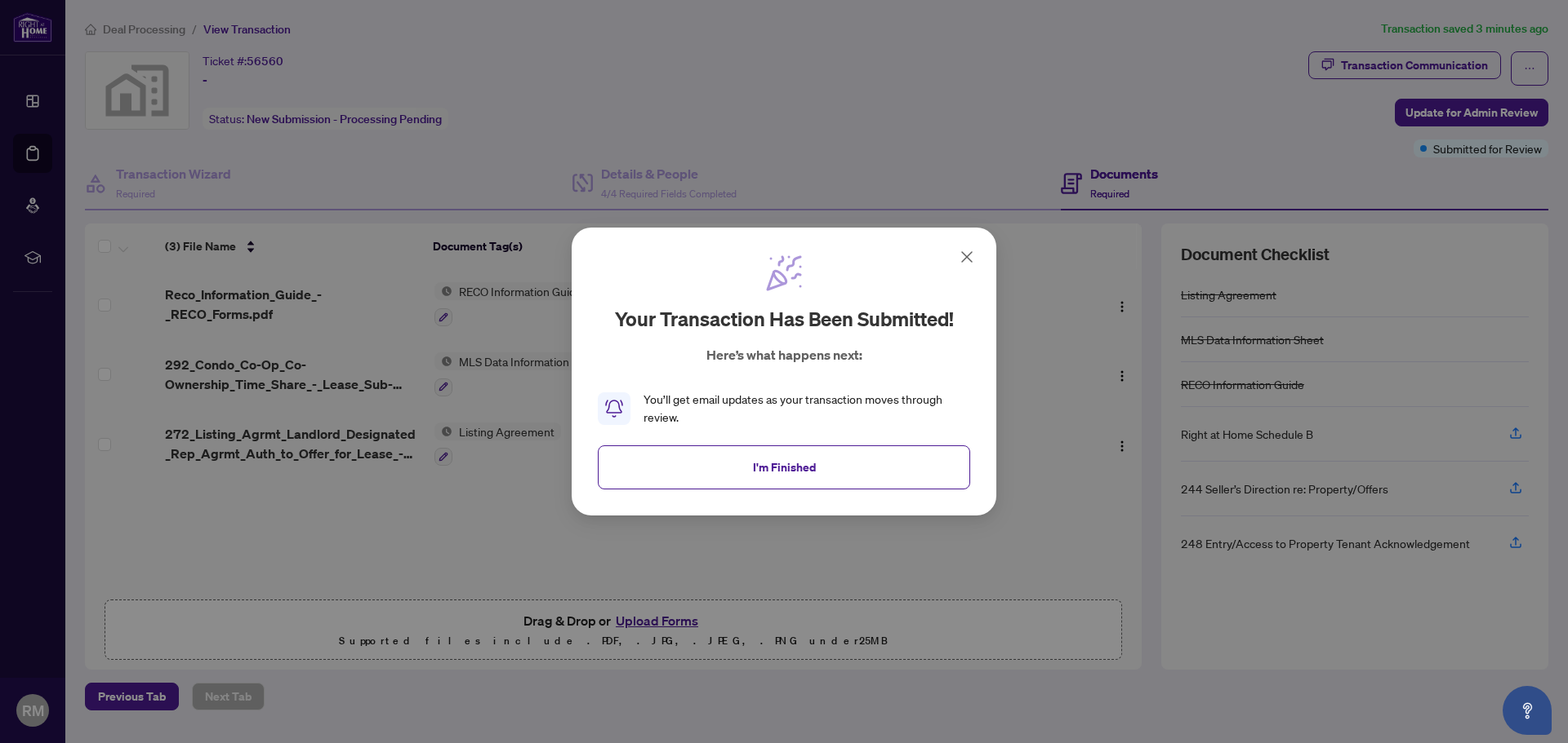
click at [778, 462] on span "I'm Finished" at bounding box center [784, 467] width 63 height 26
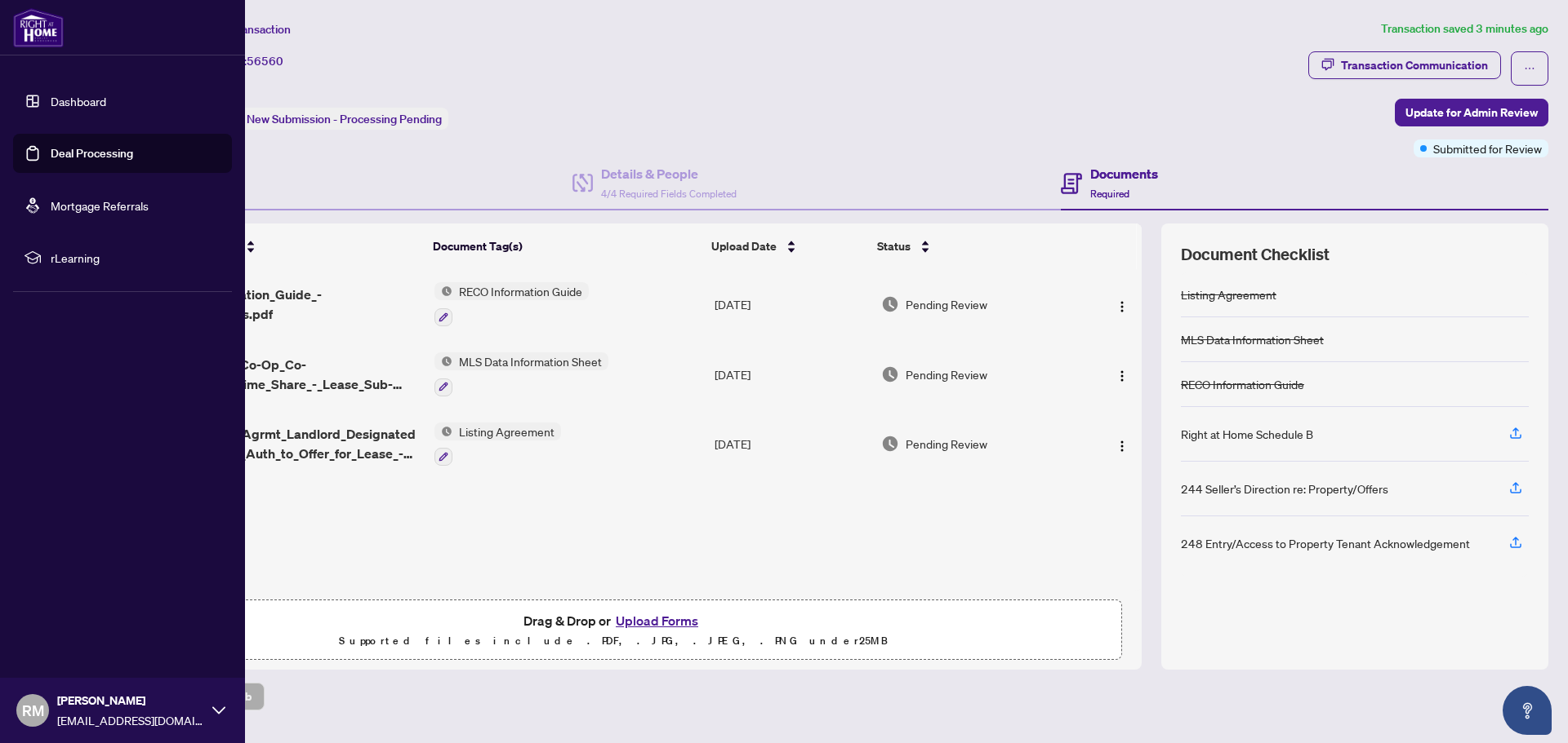
click at [75, 105] on link "Dashboard" at bounding box center [78, 101] width 55 height 14
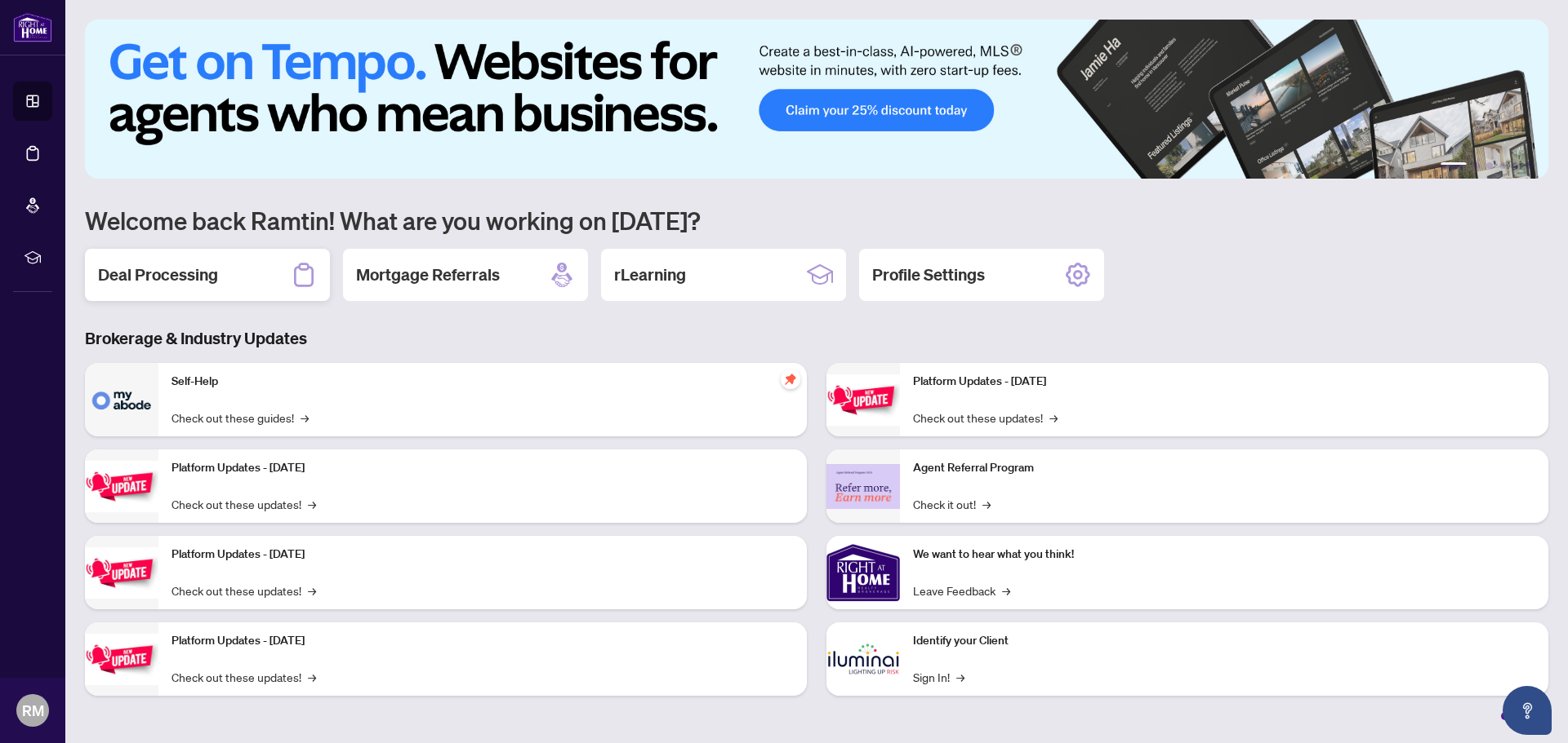
click at [217, 274] on h2 "Deal Processing" at bounding box center [158, 274] width 120 height 23
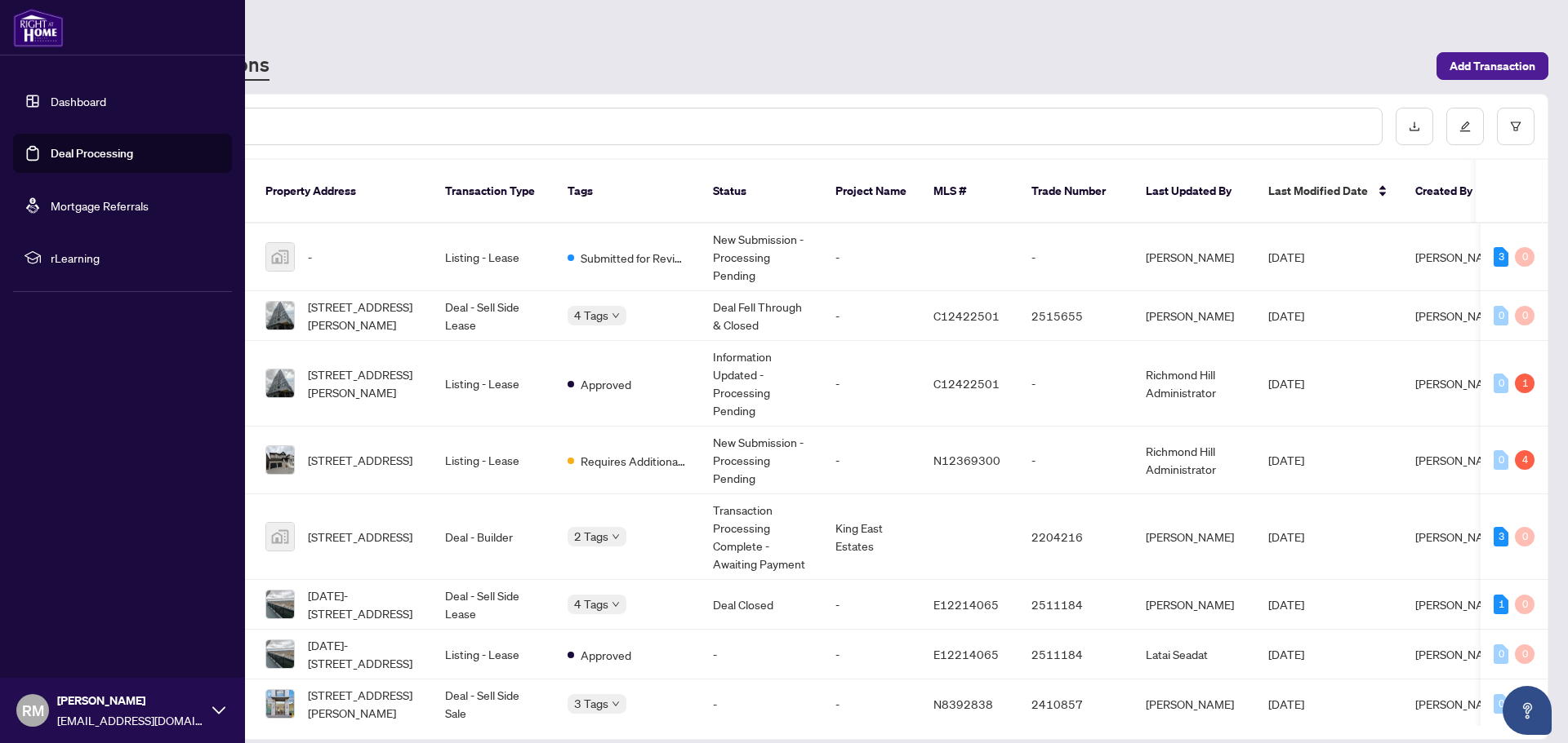
click at [51, 103] on link "Dashboard" at bounding box center [78, 101] width 55 height 14
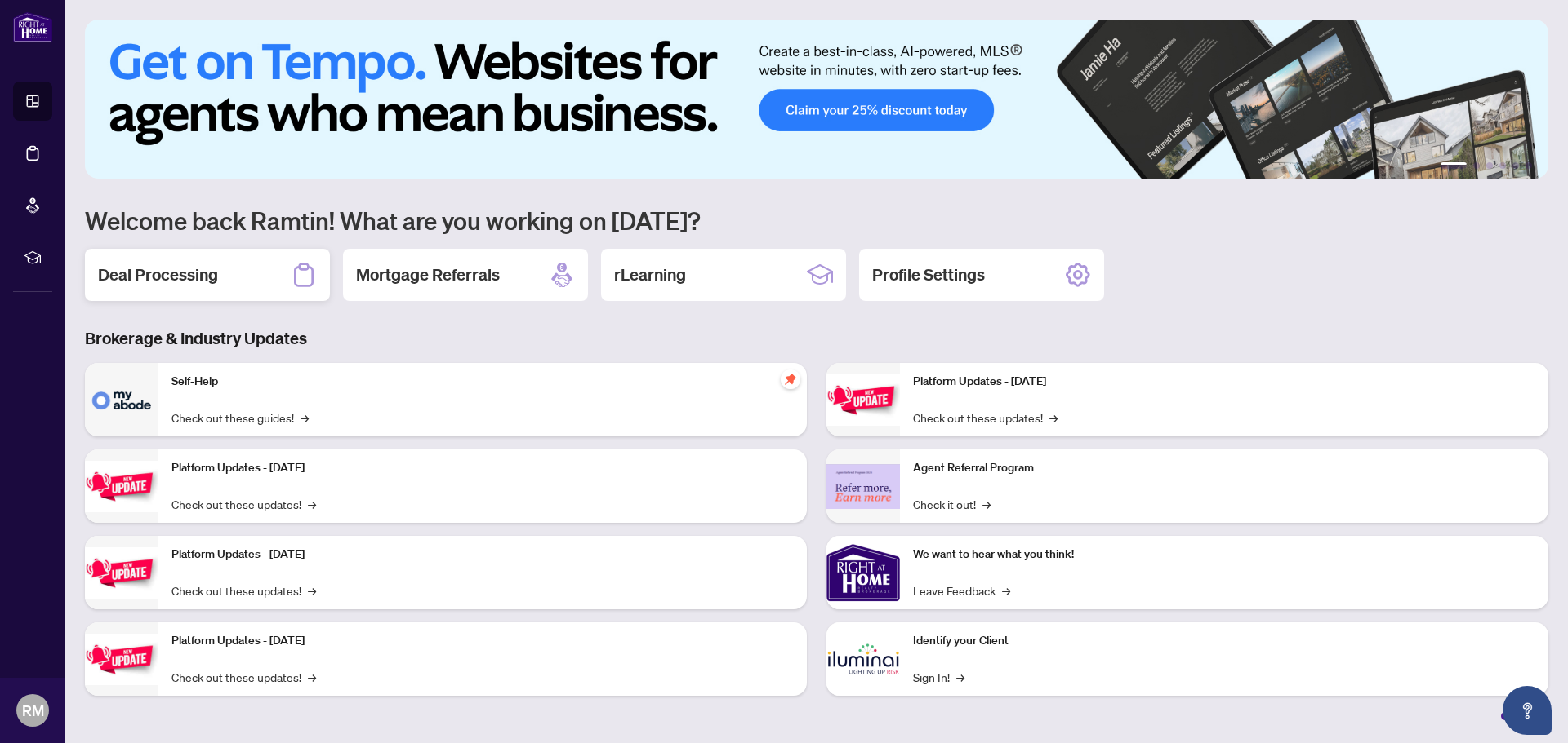
click at [170, 281] on h2 "Deal Processing" at bounding box center [158, 274] width 120 height 23
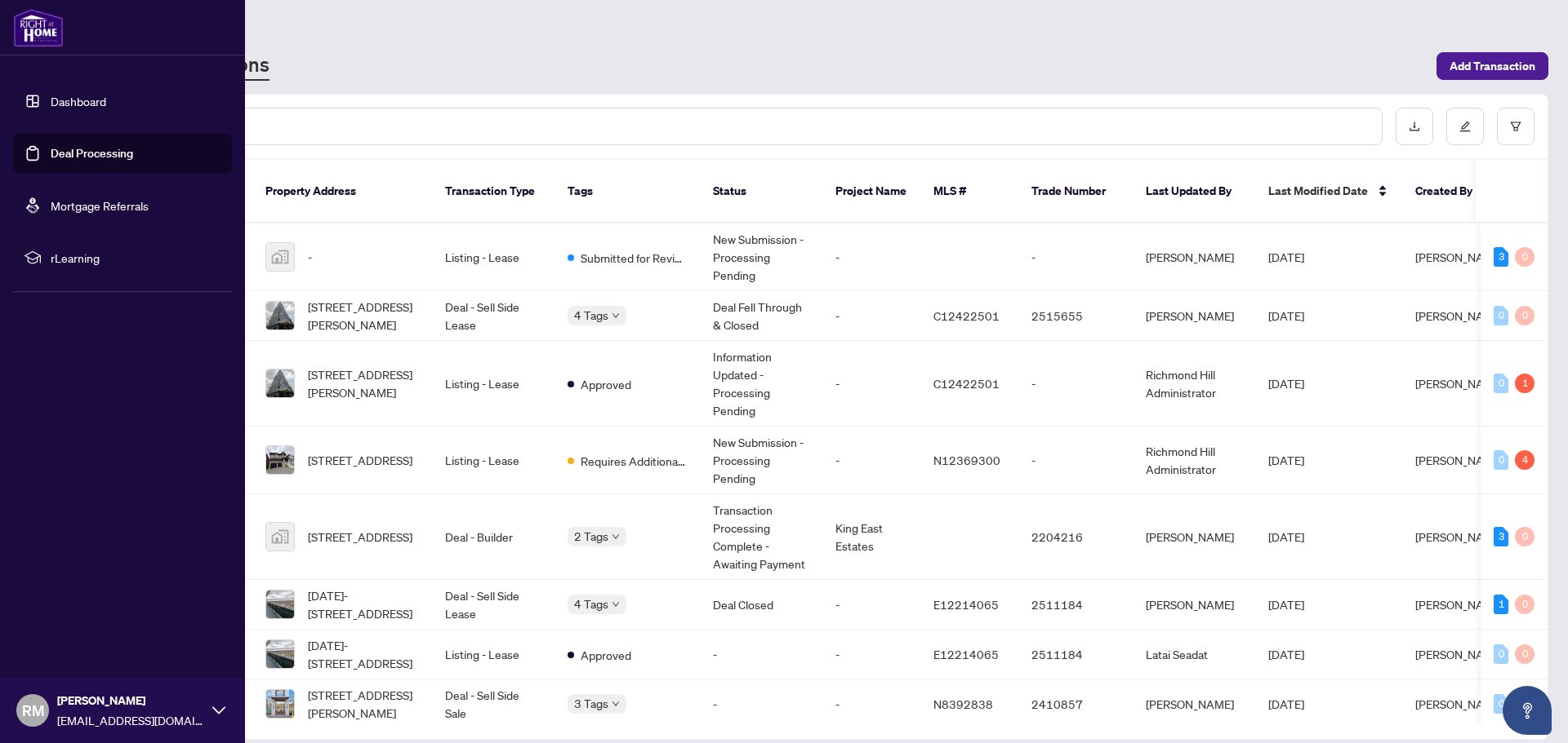
click at [50, 105] on link "Dashboard" at bounding box center [78, 101] width 55 height 14
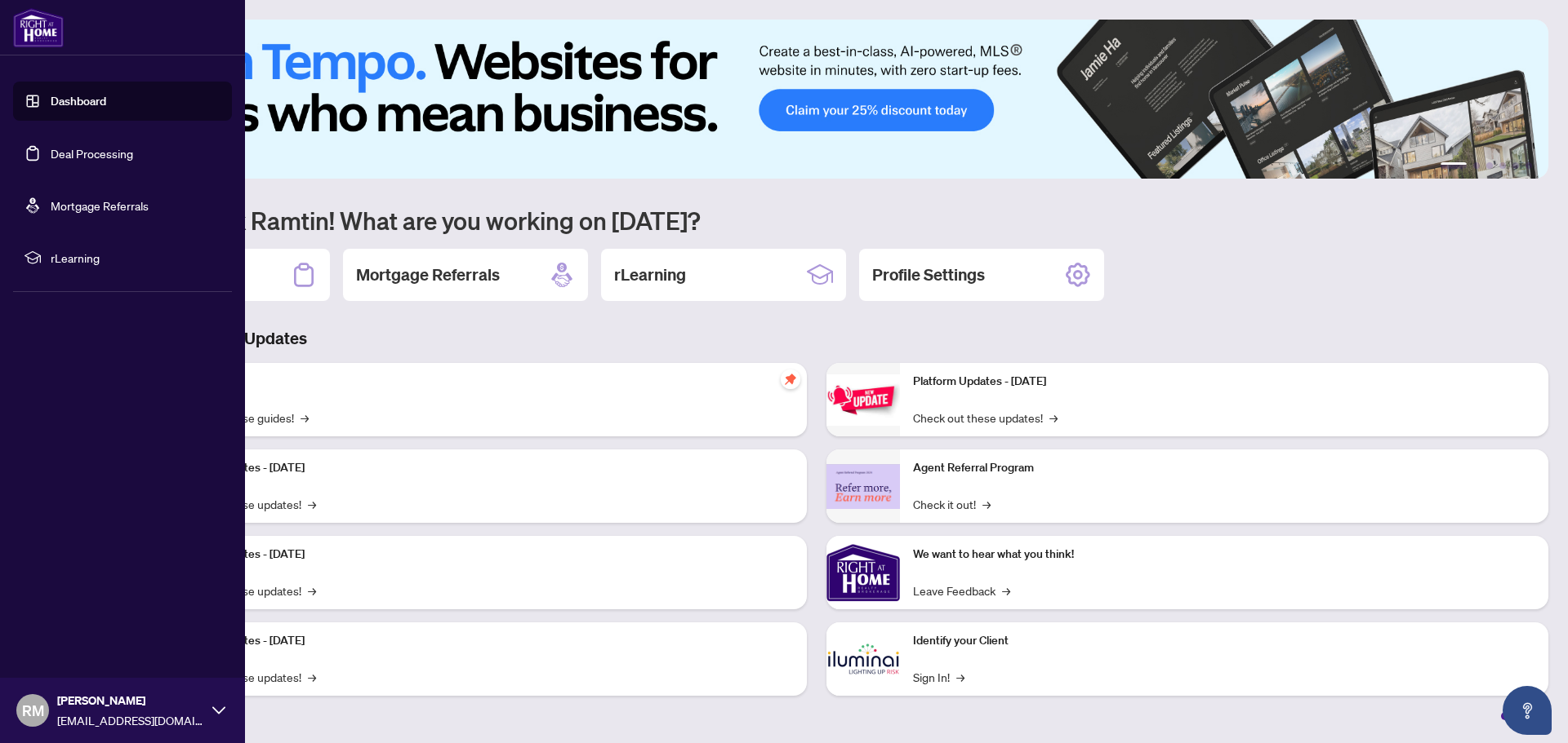
click at [95, 149] on link "Deal Processing" at bounding box center [91, 153] width 83 height 14
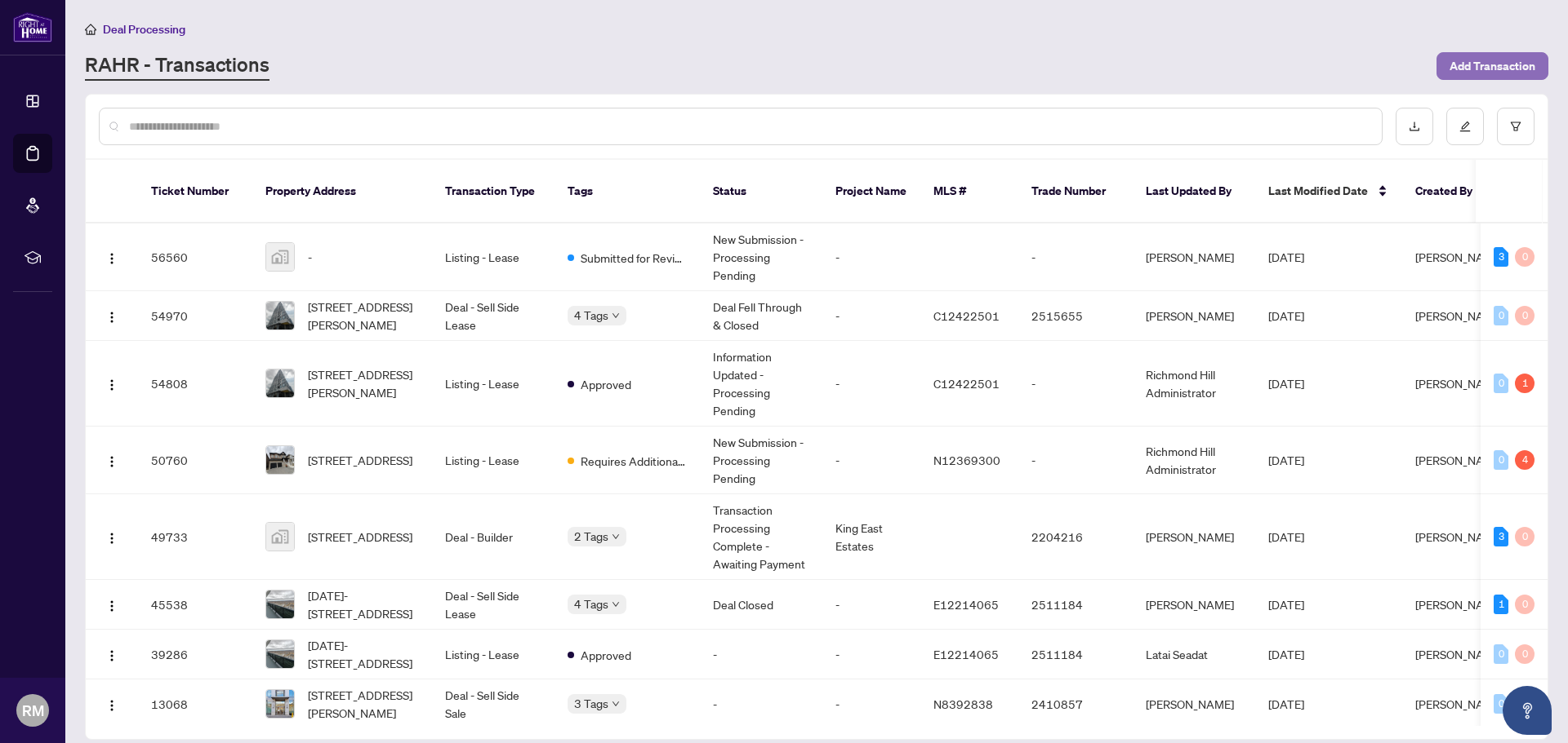
click at [1506, 68] on span "Add Transaction" at bounding box center [1492, 66] width 86 height 26
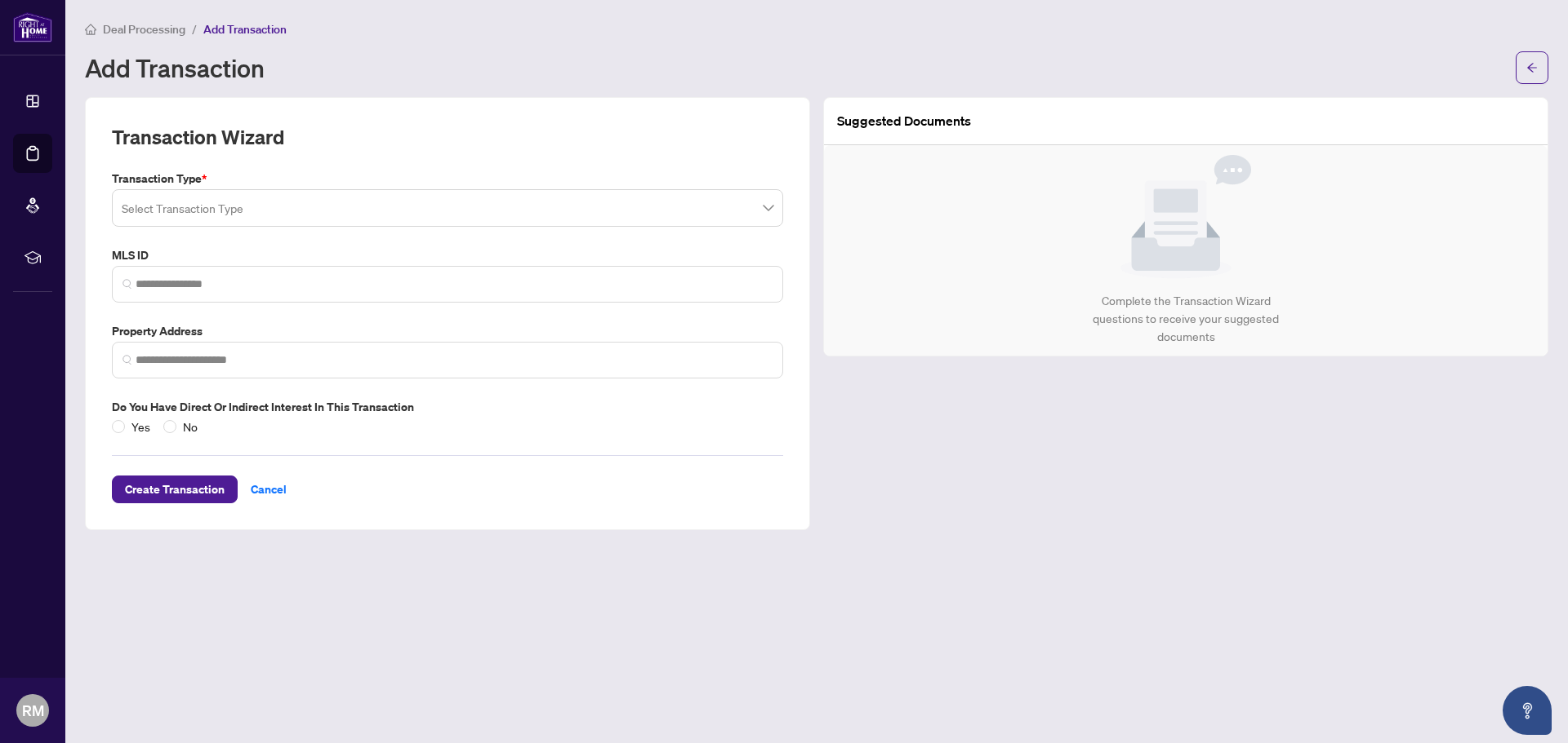
click at [767, 214] on span at bounding box center [448, 208] width 651 height 31
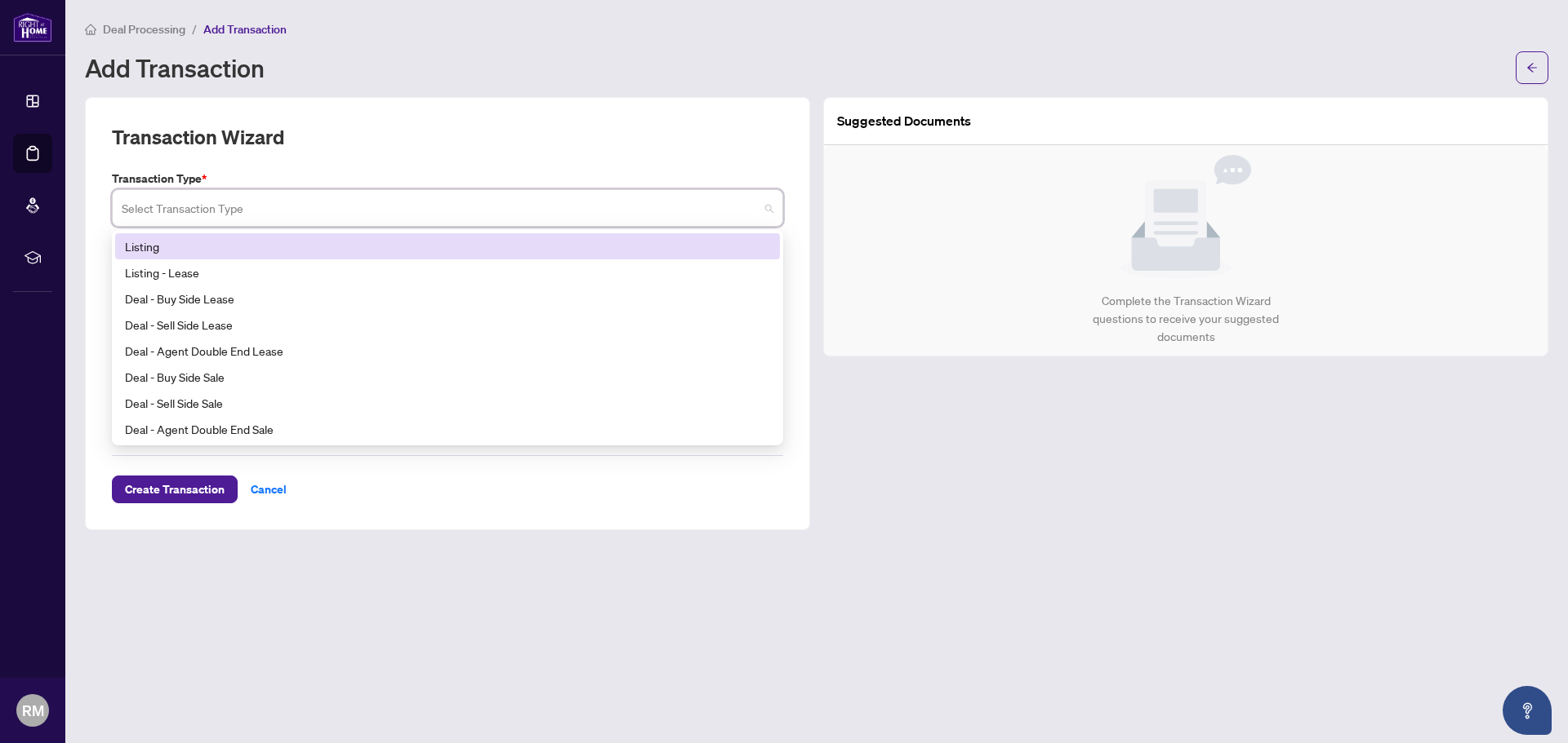
click at [934, 437] on div "Suggested Documents Complete the Transaction Wizard questions to receive your s…" at bounding box center [1186, 314] width 738 height 433
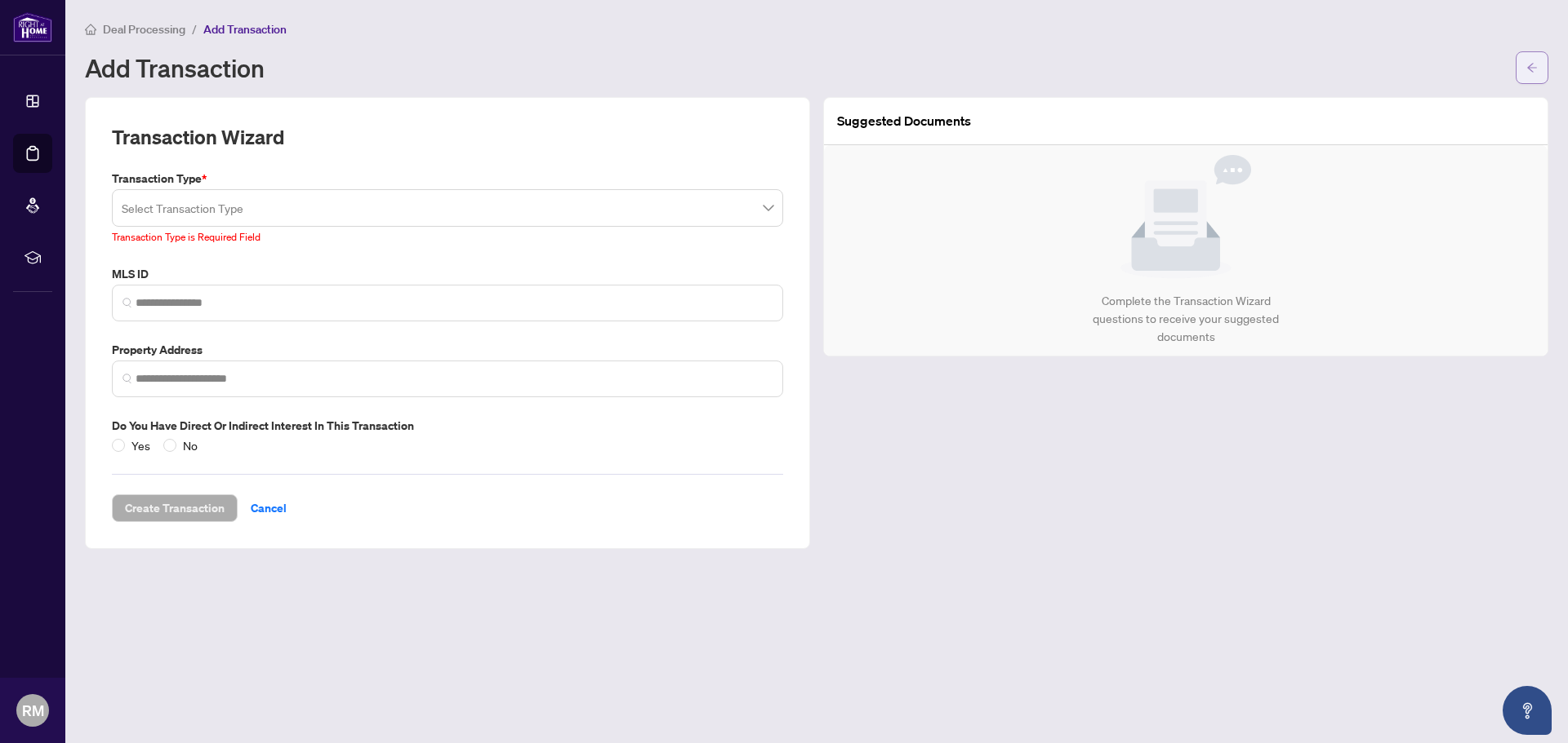
click at [1524, 72] on button "button" at bounding box center [1531, 67] width 32 height 32
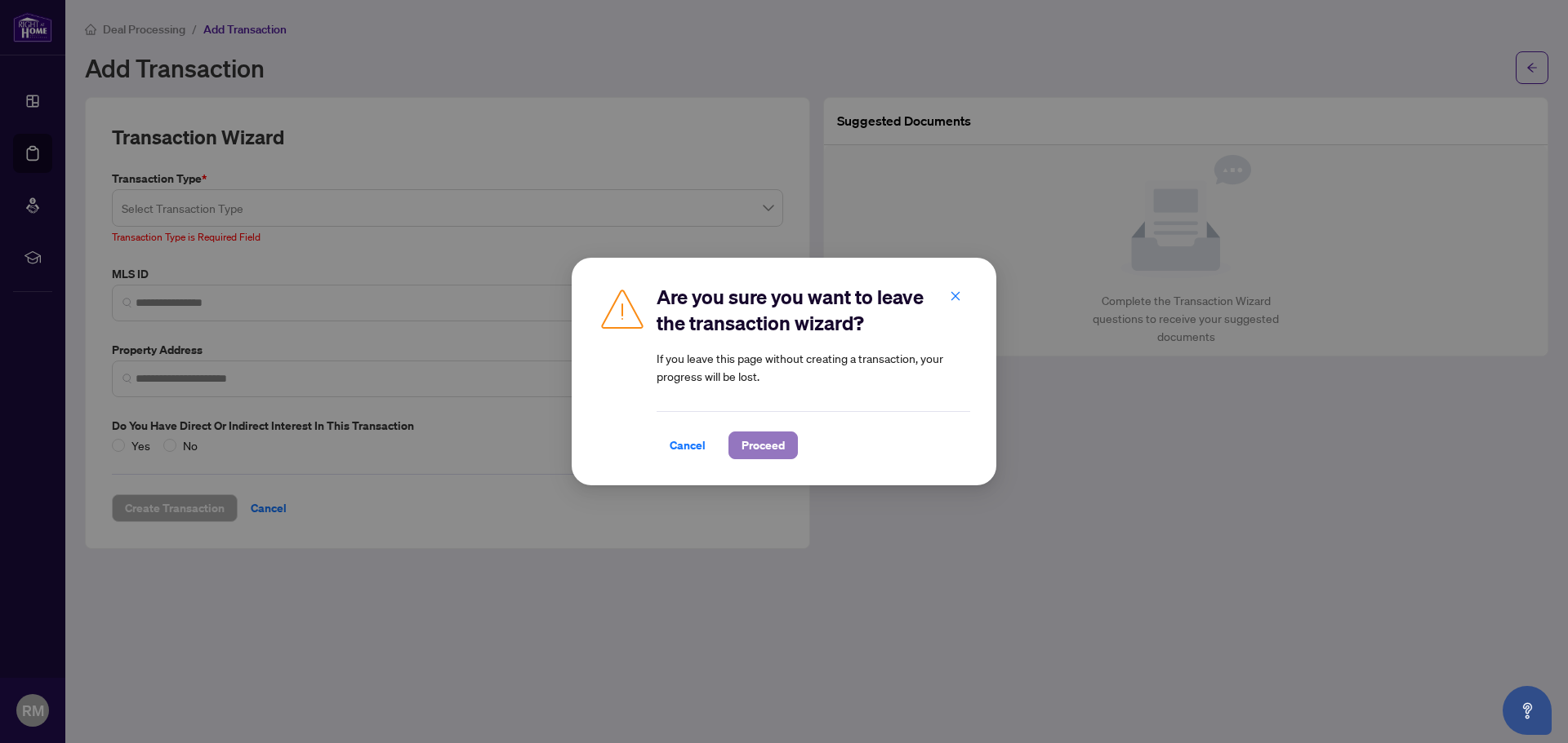
click at [742, 450] on span "Proceed" at bounding box center [762, 446] width 43 height 26
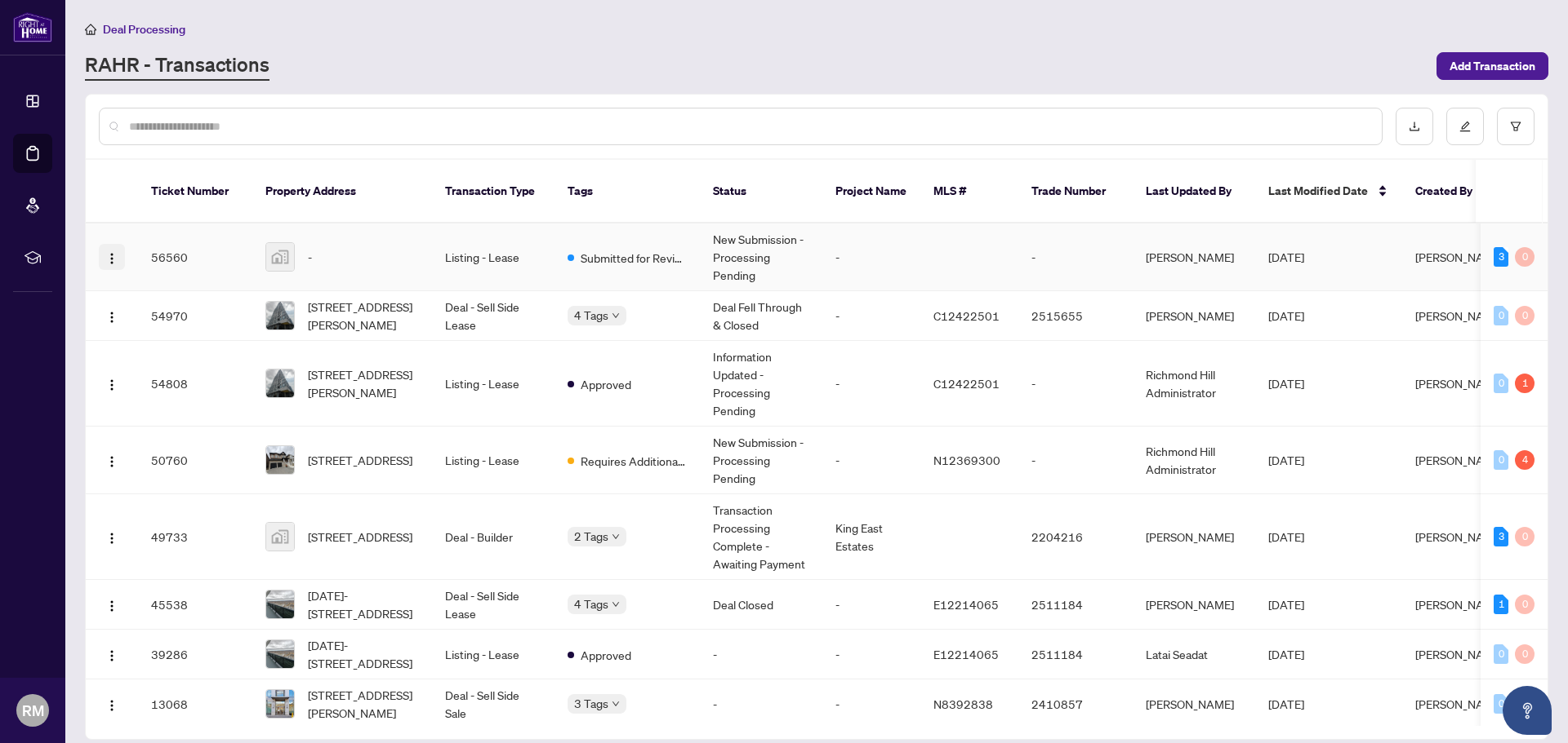
click at [110, 248] on button "button" at bounding box center [112, 256] width 26 height 26
click at [487, 251] on td "Listing - Lease" at bounding box center [494, 256] width 123 height 67
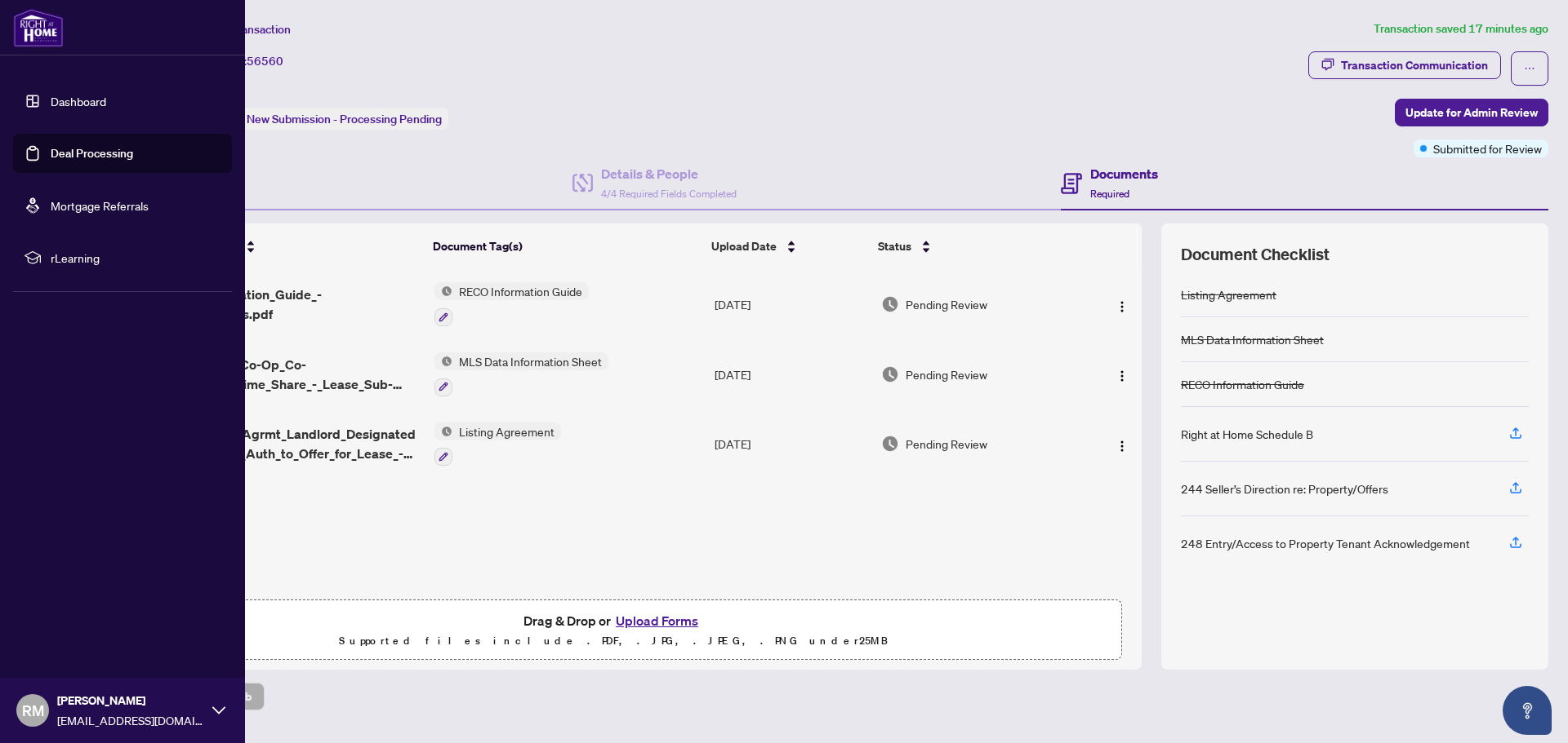
click at [84, 156] on link "Deal Processing" at bounding box center [91, 153] width 83 height 14
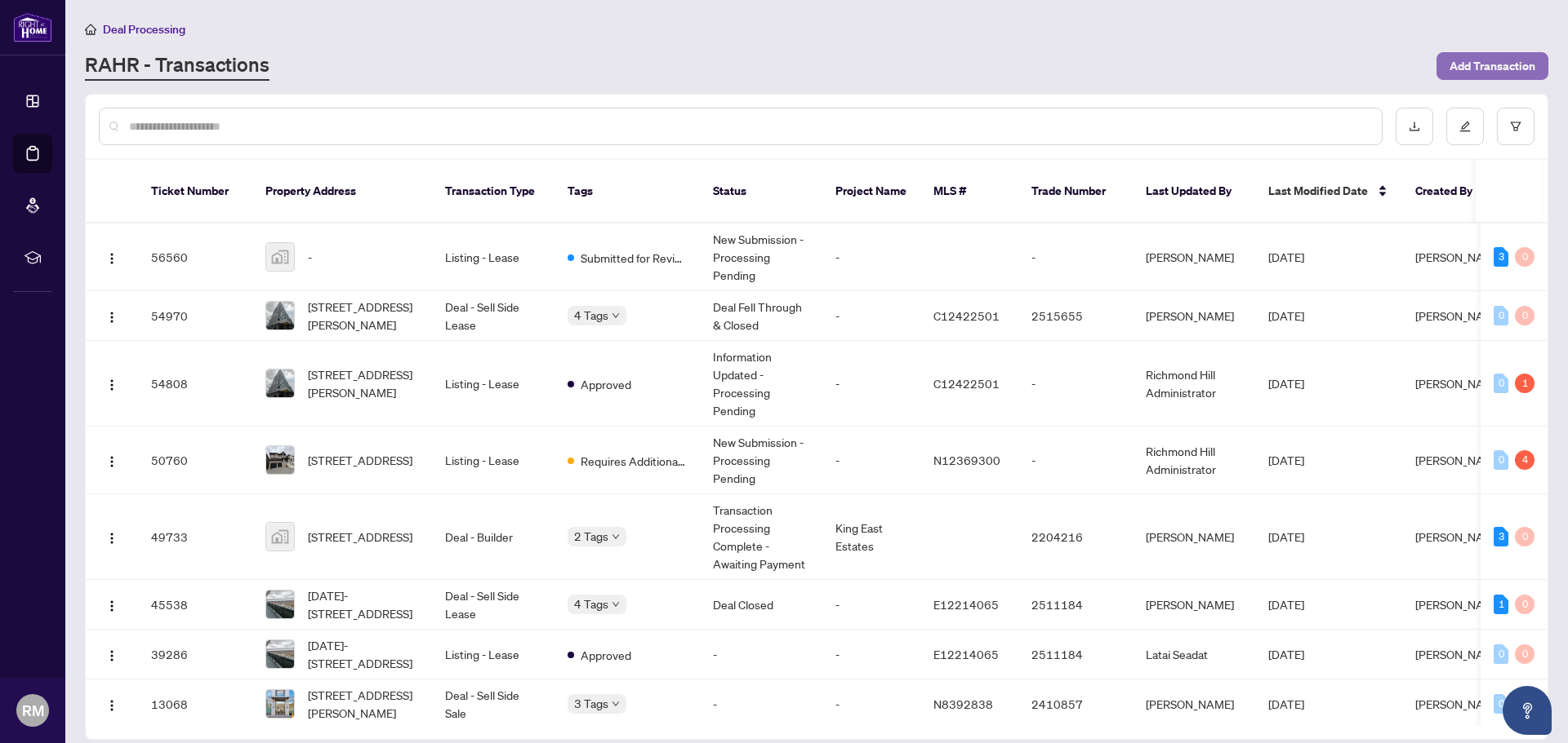
click at [1492, 62] on span "Add Transaction" at bounding box center [1492, 66] width 86 height 26
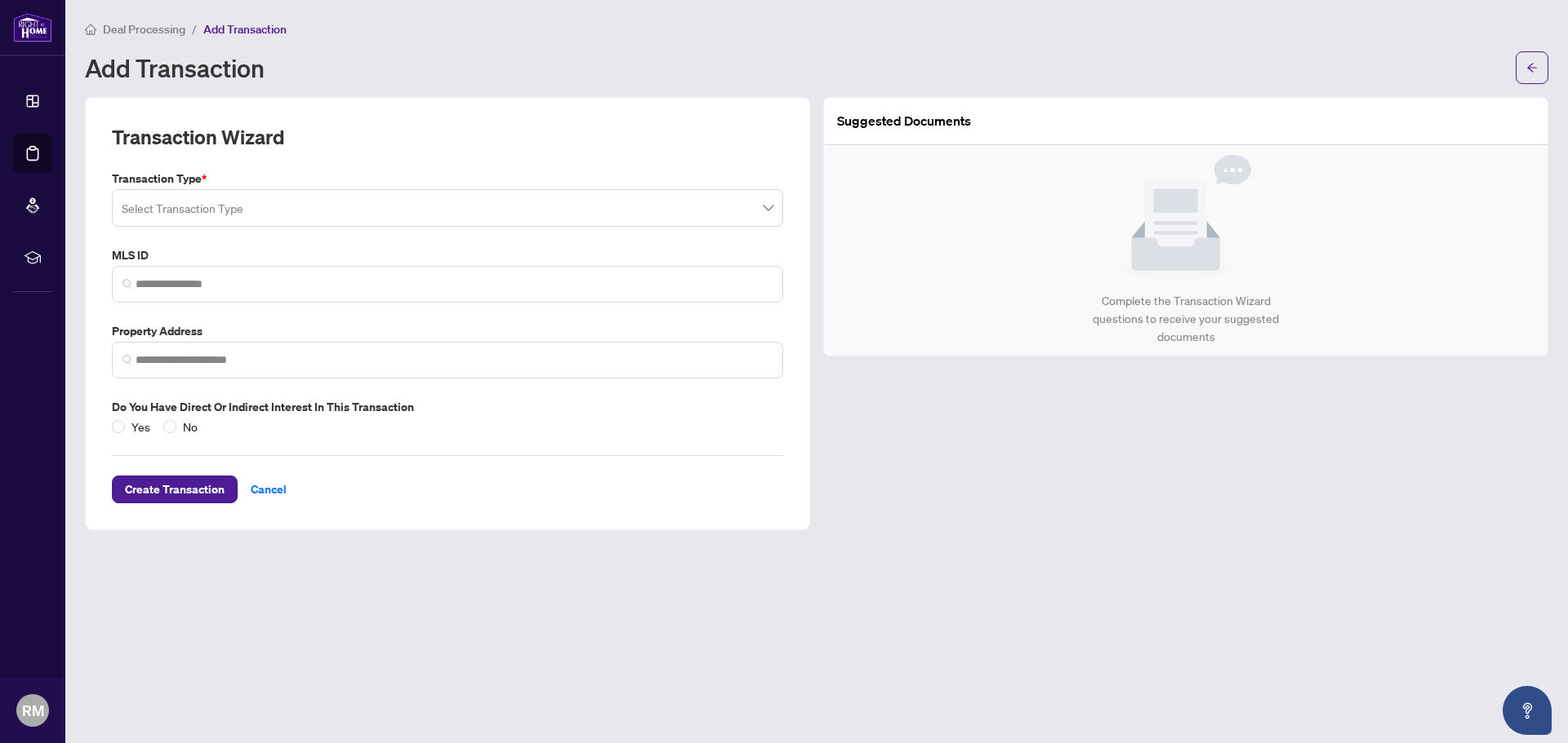
click at [761, 218] on span at bounding box center [448, 208] width 651 height 31
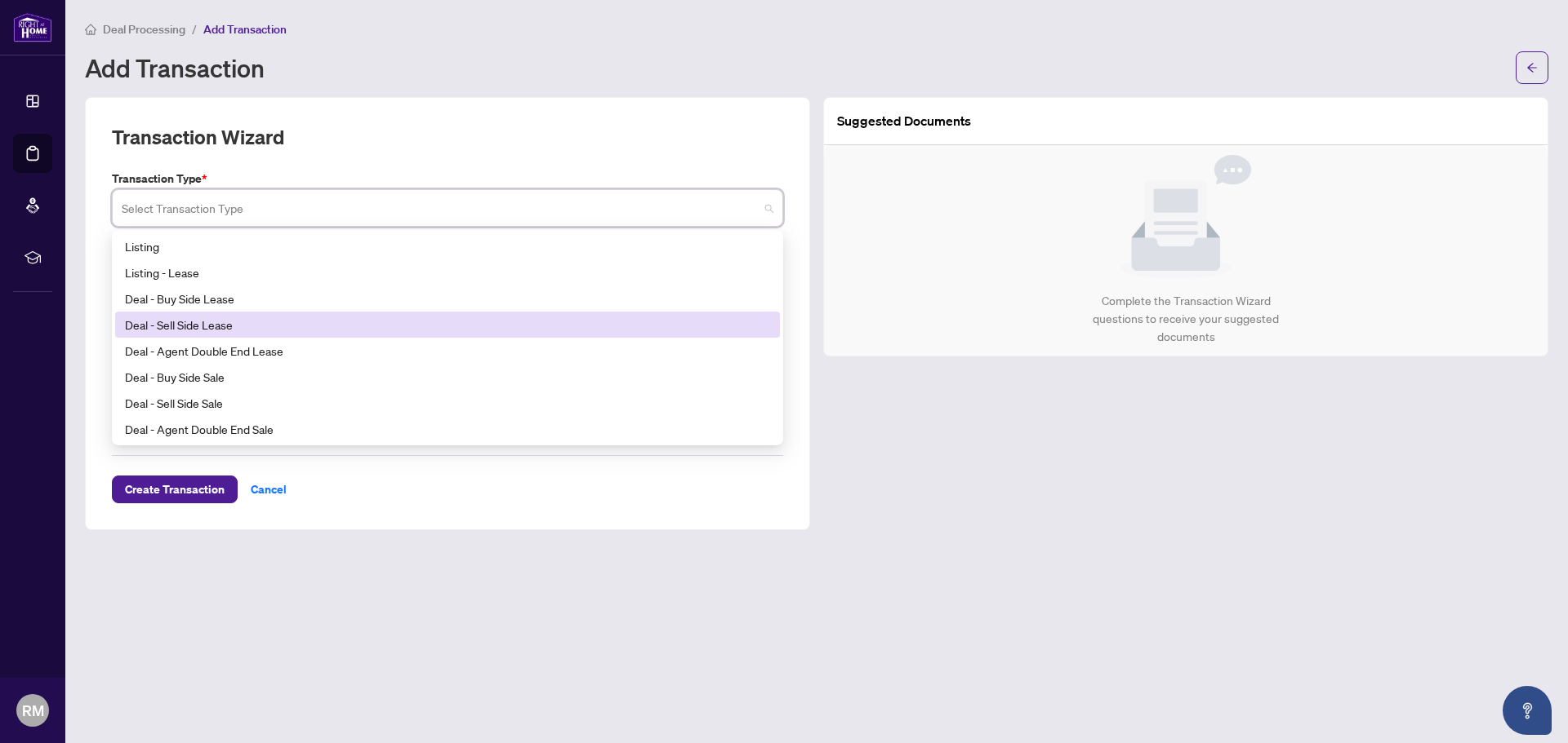
click at [590, 332] on div "Deal - Sell Side Lease" at bounding box center [448, 325] width 645 height 18
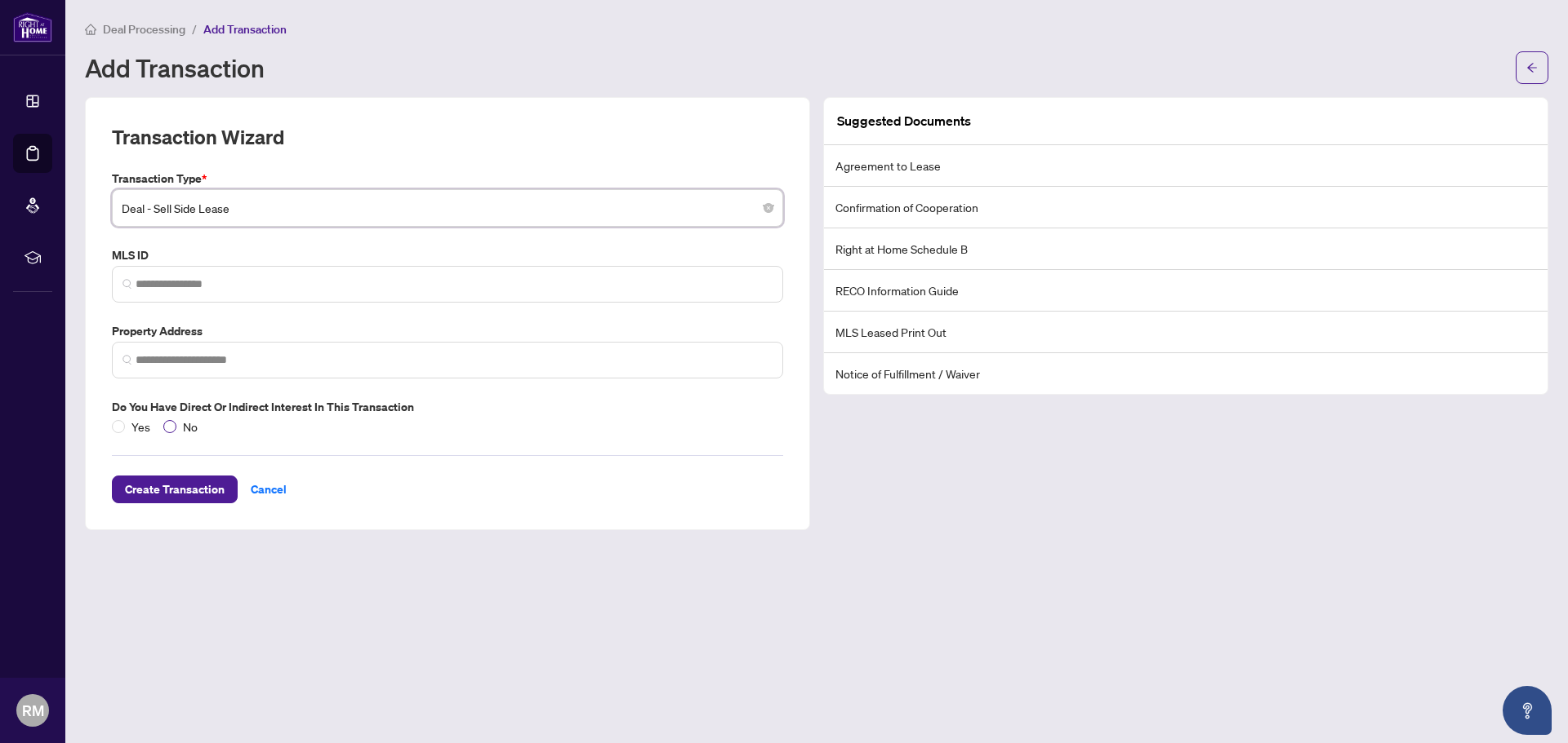
click at [177, 429] on span "No" at bounding box center [190, 426] width 28 height 18
click at [244, 369] on span at bounding box center [447, 360] width 671 height 37
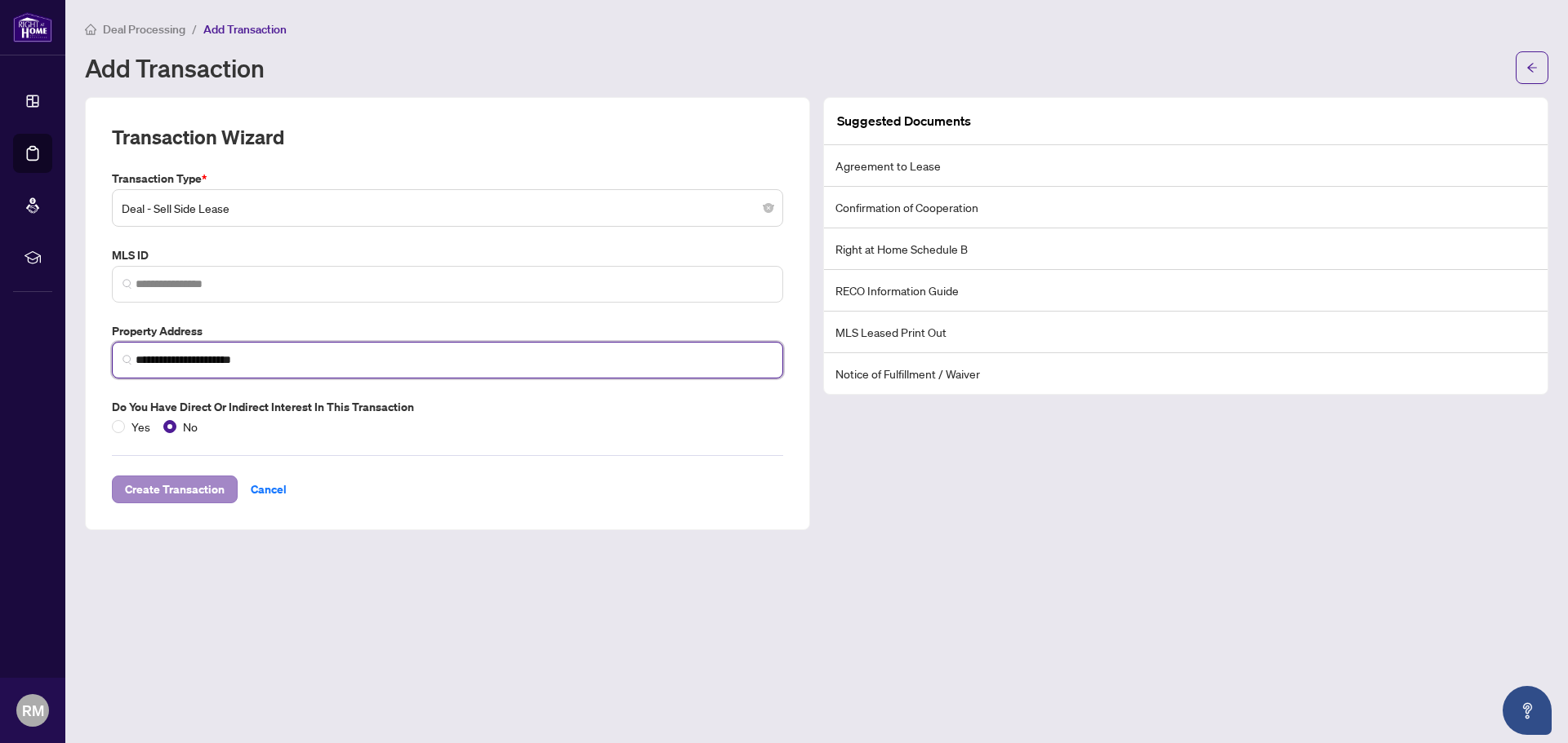
type input "**********"
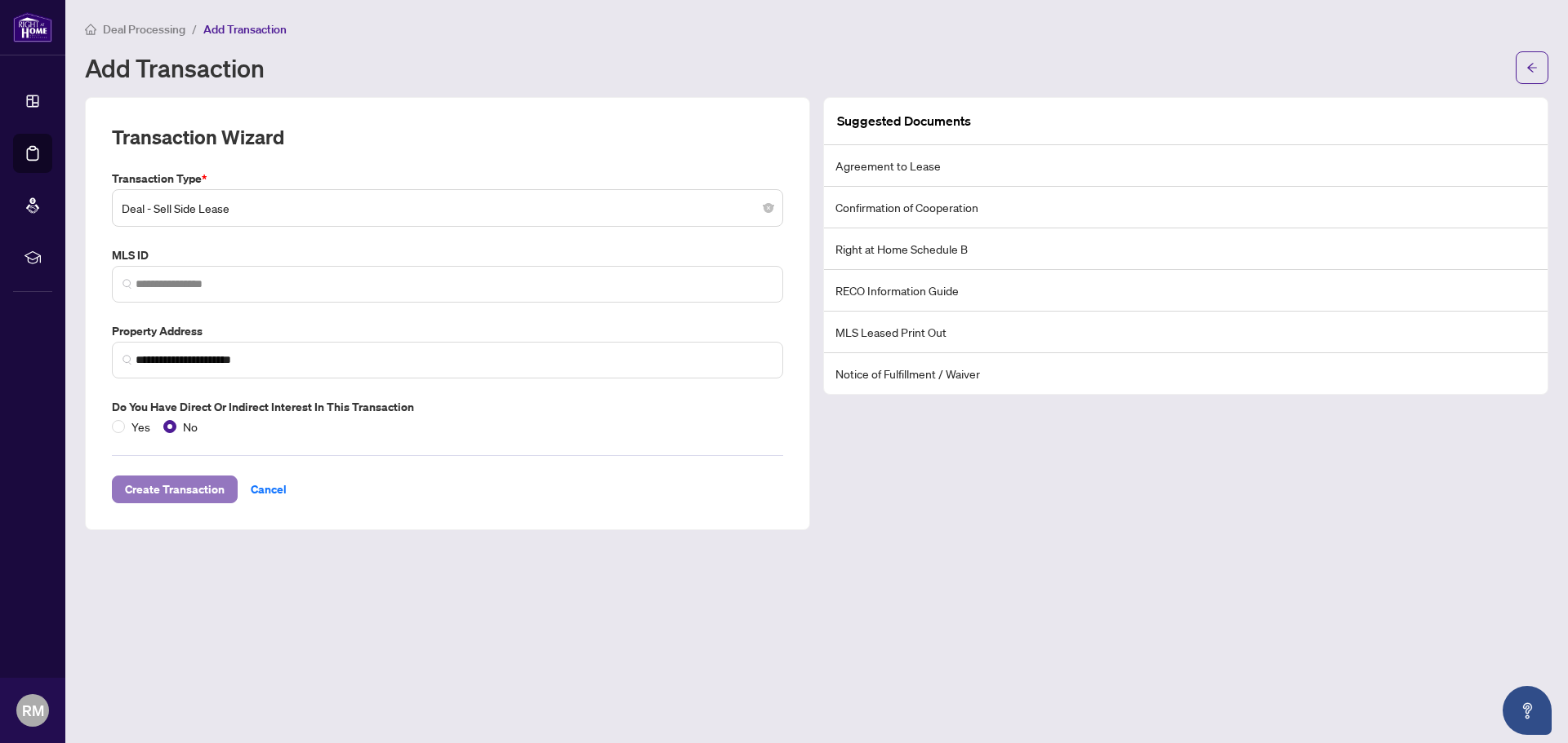
click at [200, 492] on span "Create Transaction" at bounding box center [175, 489] width 100 height 26
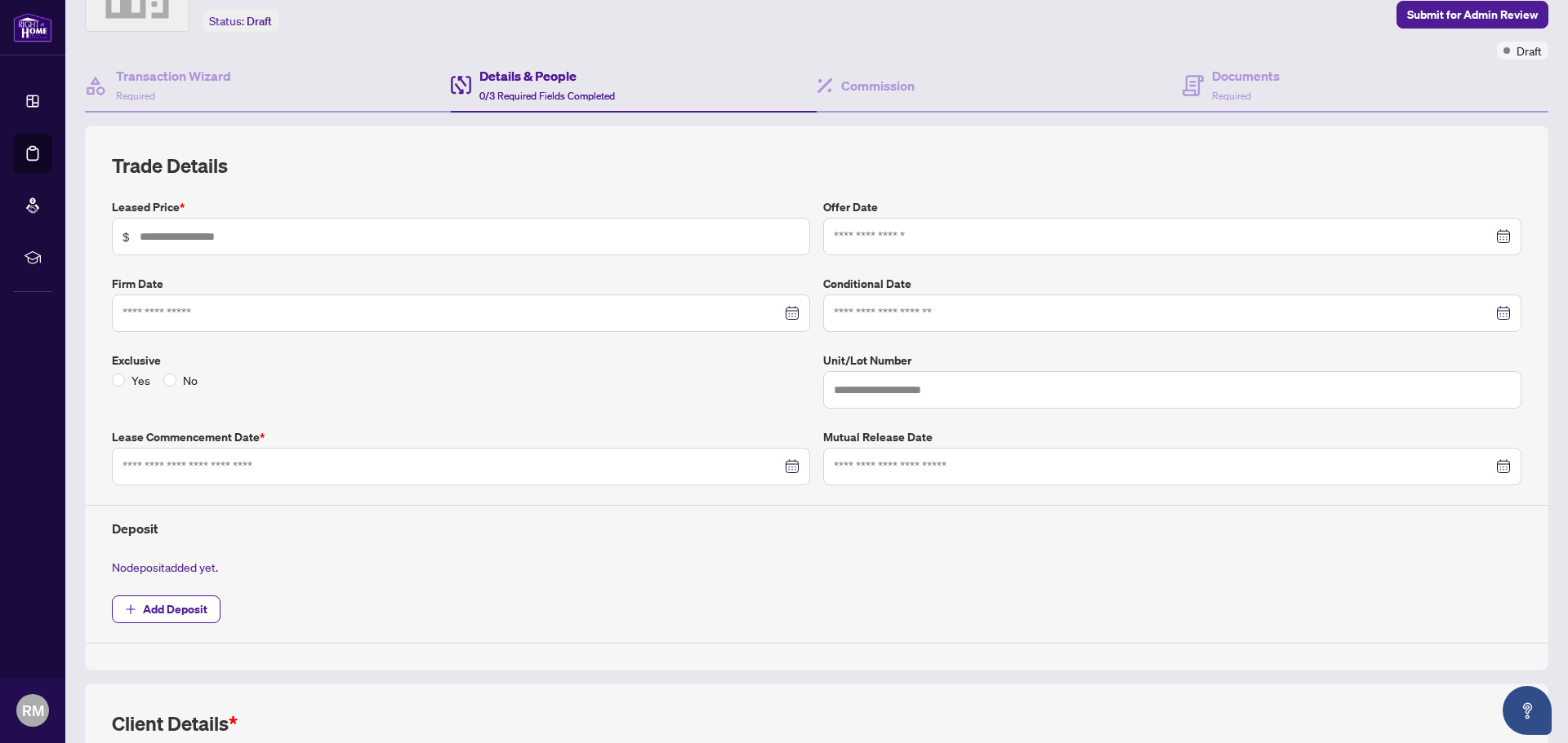
scroll to position [136, 0]
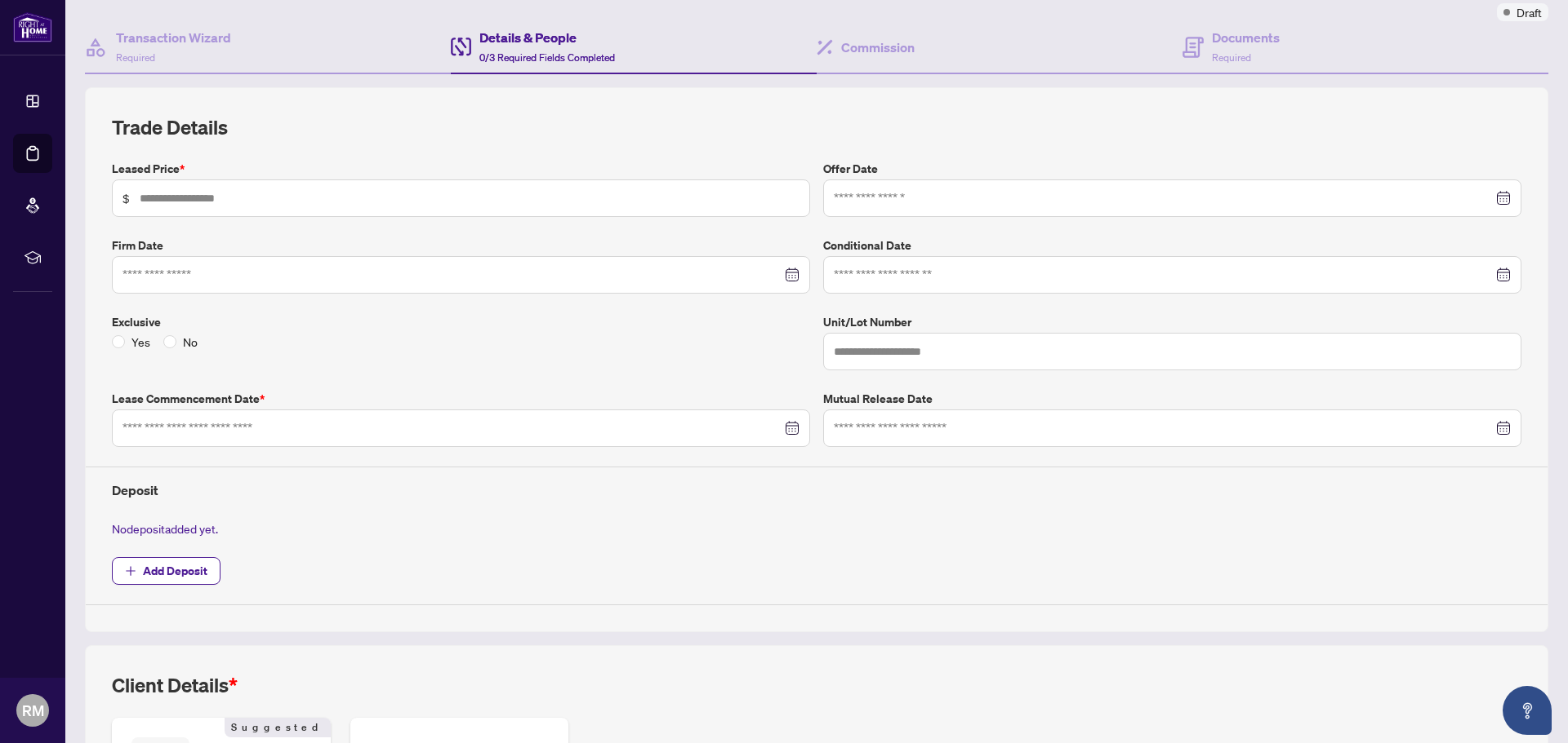
click at [275, 207] on span "$" at bounding box center [460, 199] width 698 height 37
type input "*****"
click at [984, 204] on input at bounding box center [1163, 198] width 659 height 18
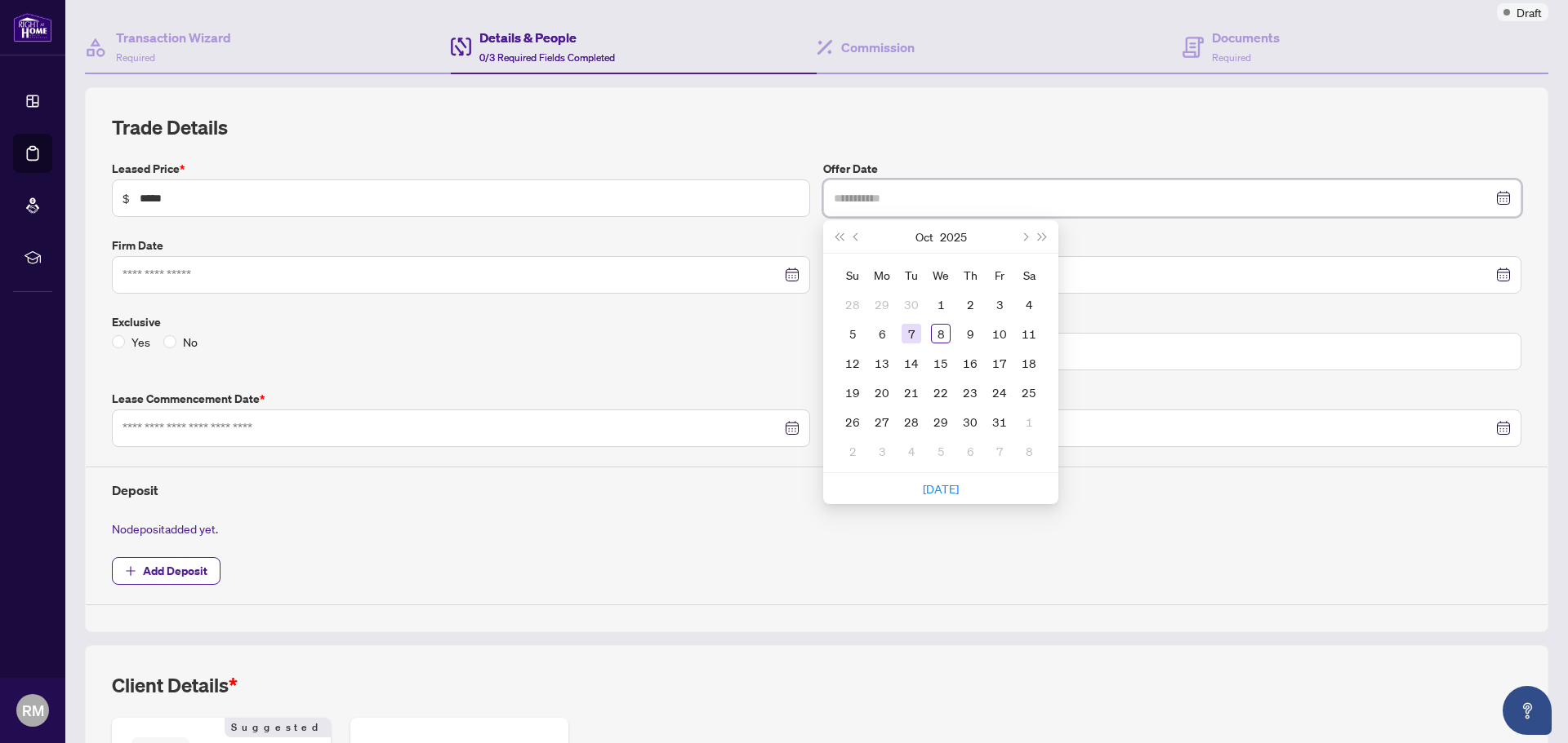
type input "**********"
click at [908, 336] on div "7" at bounding box center [911, 333] width 20 height 20
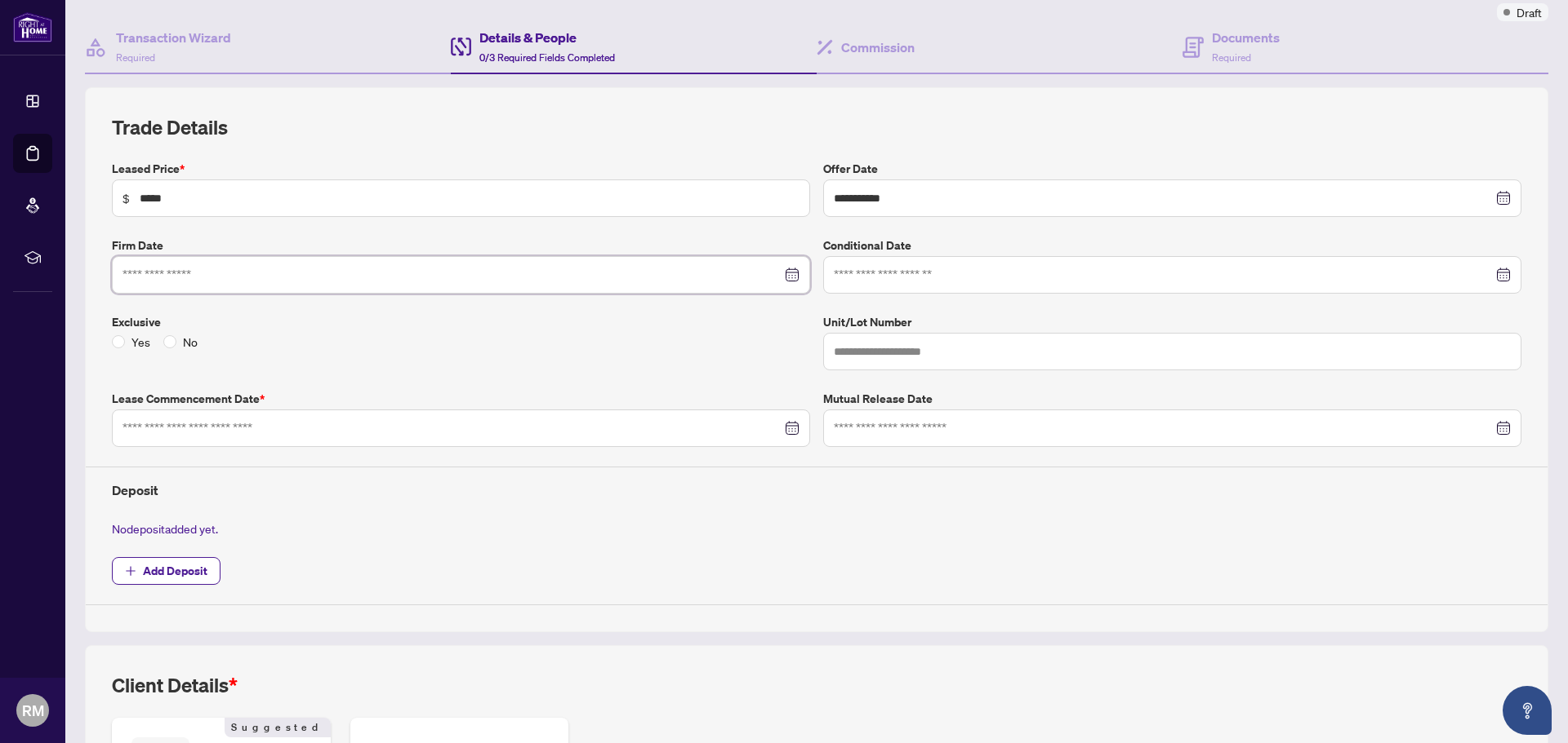
click at [425, 275] on input at bounding box center [452, 274] width 659 height 18
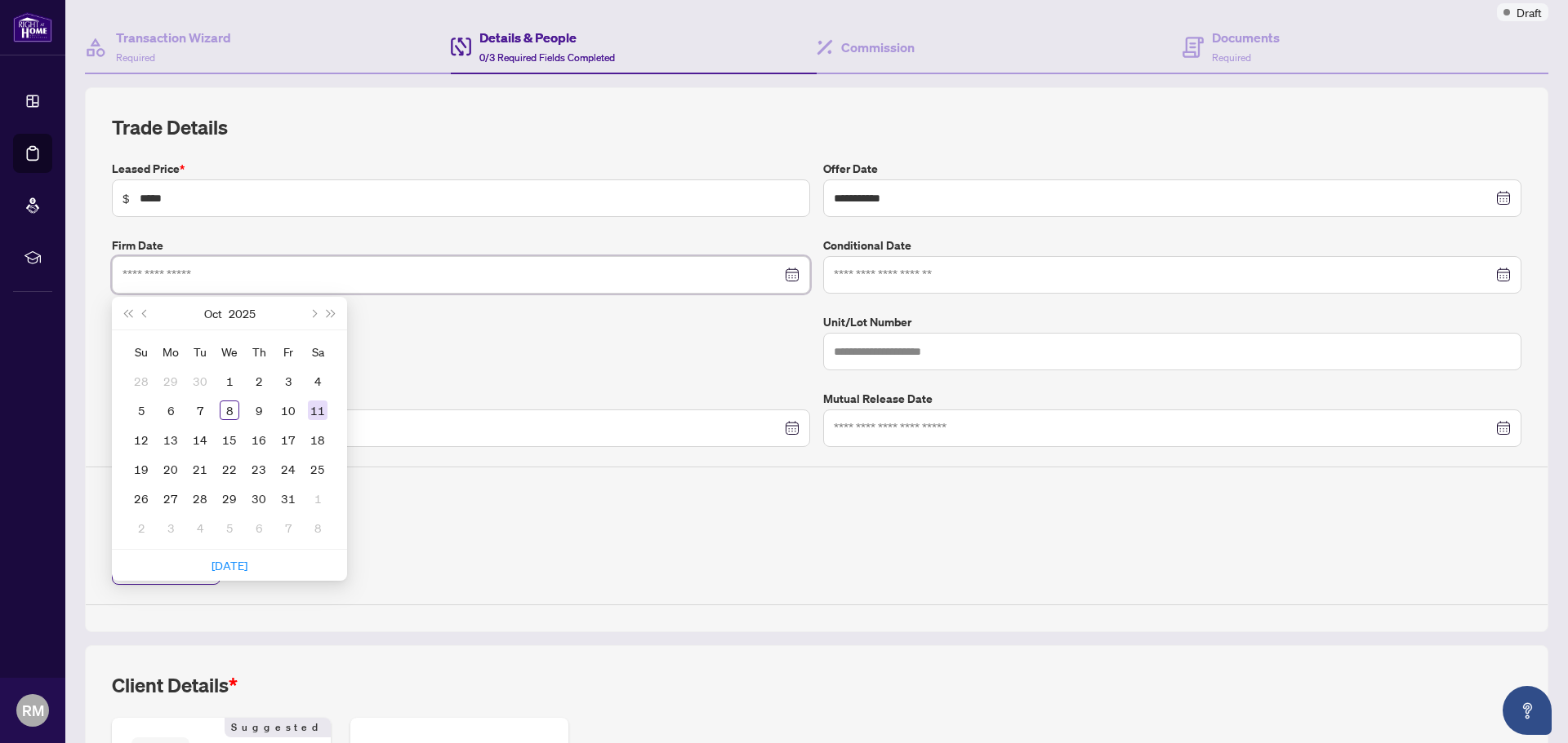
type input "**********"
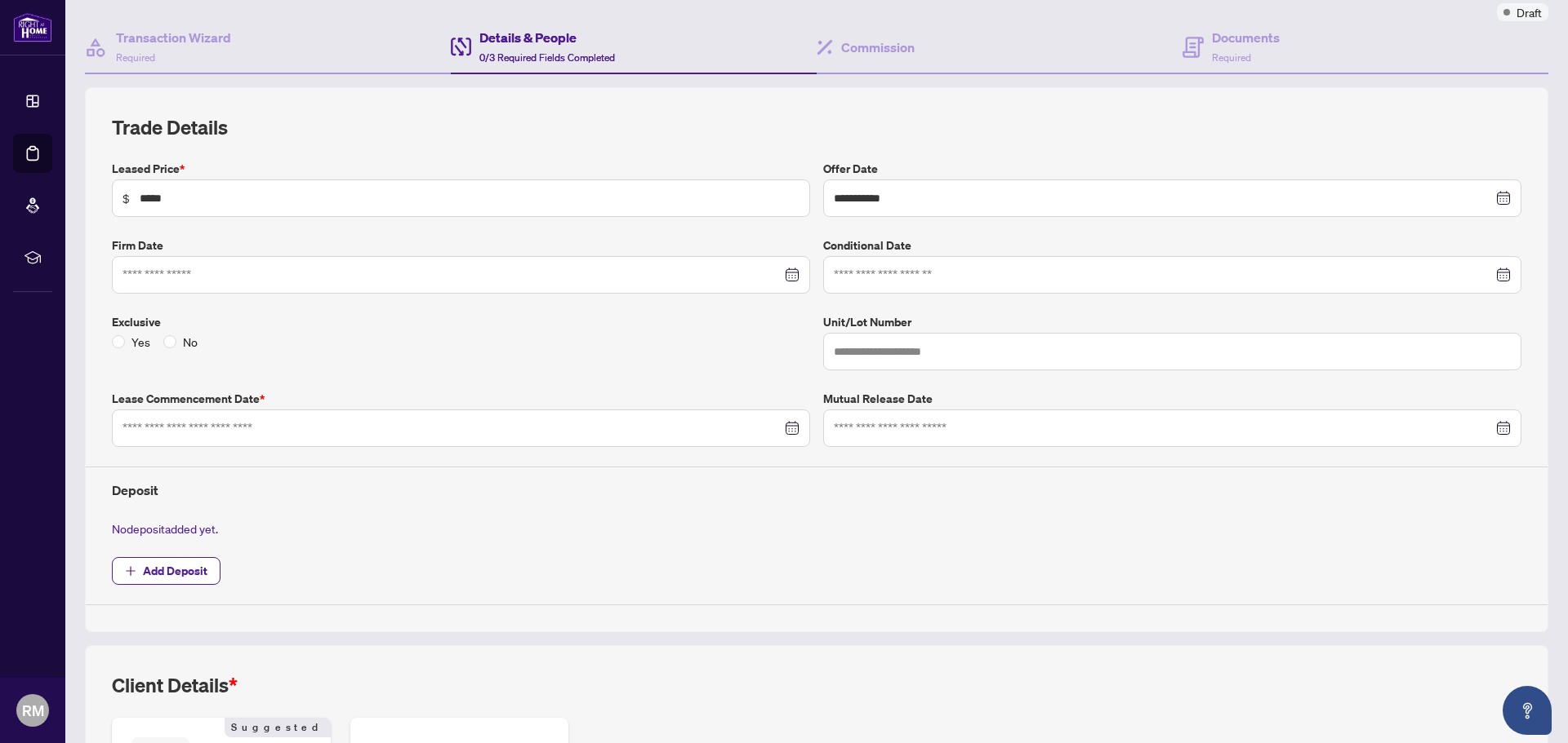
click at [577, 368] on div "Exclusive Yes No" at bounding box center [461, 342] width 711 height 57
click at [965, 345] on input "text" at bounding box center [1172, 352] width 698 height 37
type input "****"
click at [761, 429] on input at bounding box center [452, 428] width 659 height 18
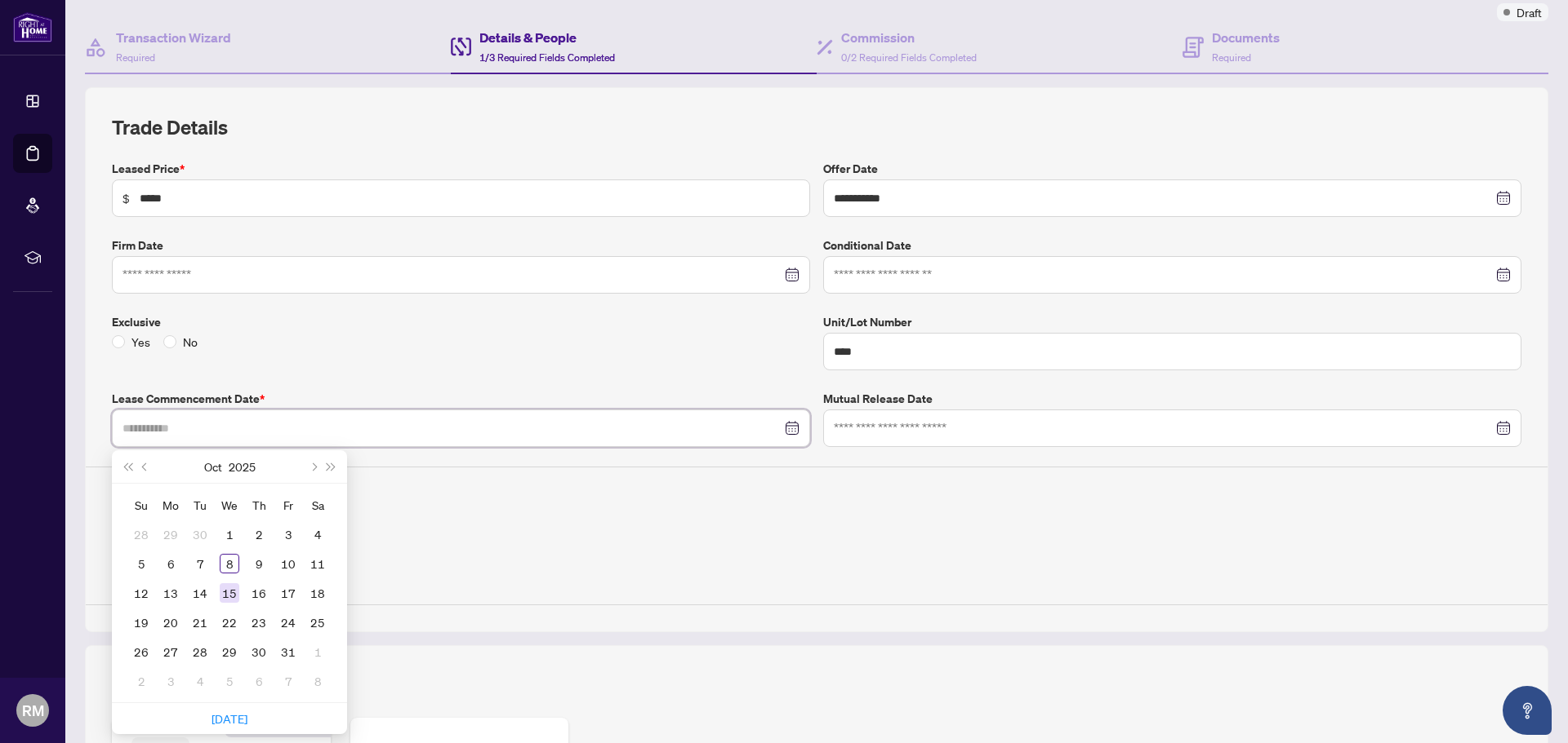
type input "**********"
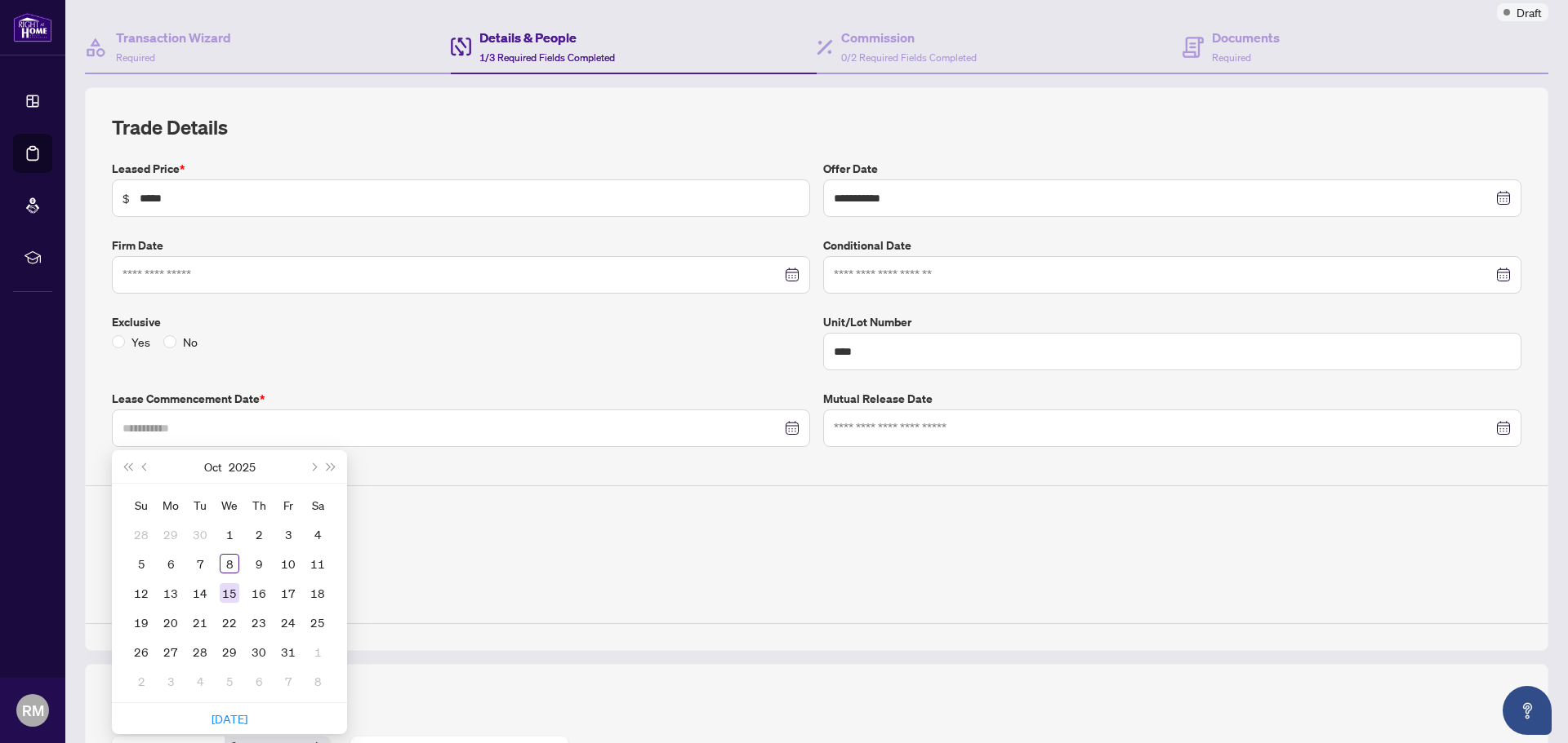
click at [221, 594] on div "15" at bounding box center [229, 593] width 20 height 20
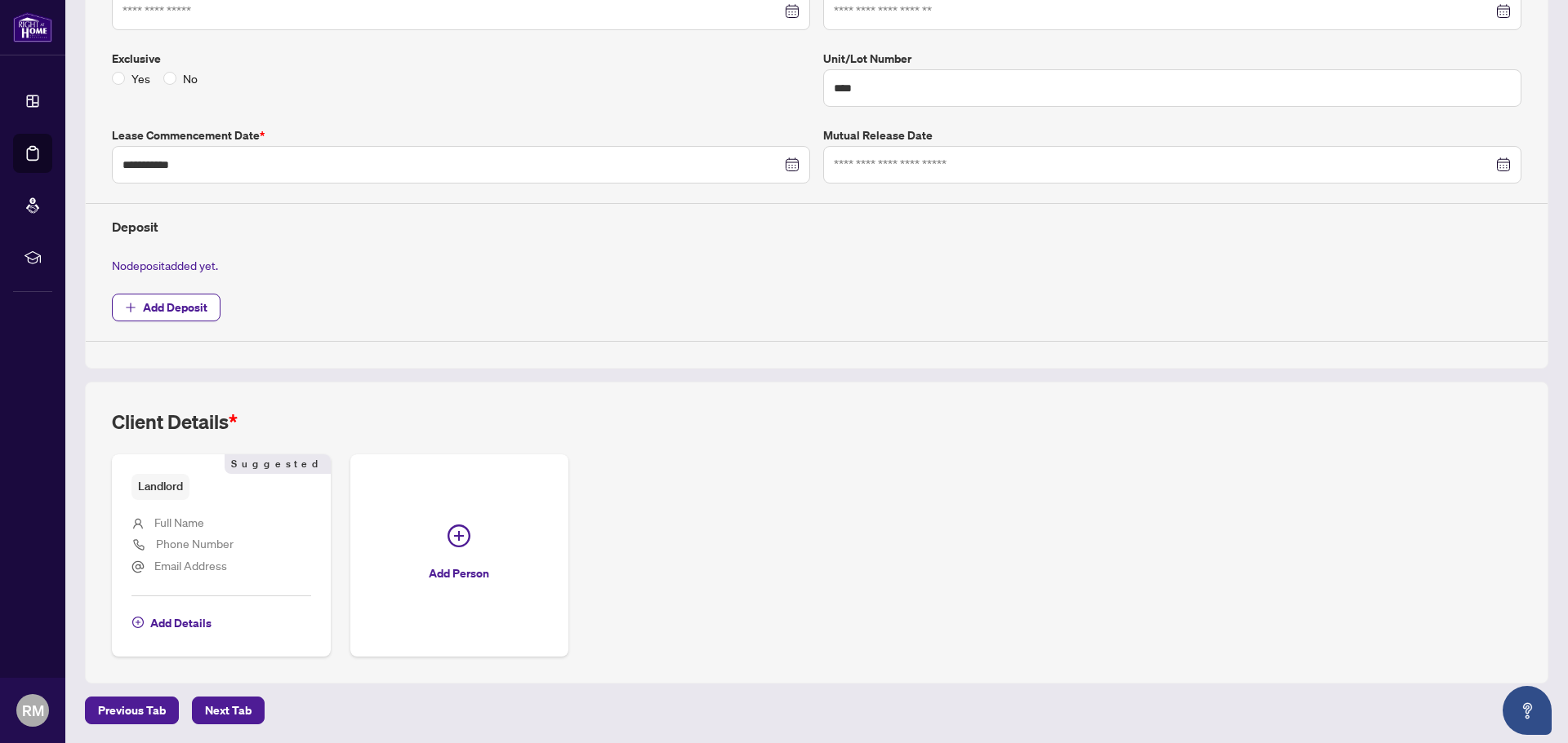
scroll to position [0, 0]
